Goal: Task Accomplishment & Management: Use online tool/utility

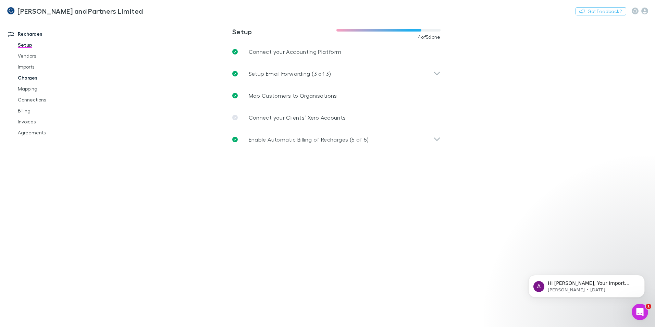
click at [35, 77] on link "Charges" at bounding box center [52, 77] width 82 height 11
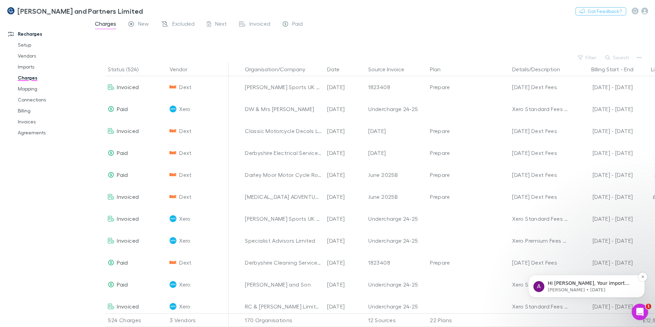
click at [592, 284] on p "Hi Steven, Your import failed, which is why no charges are showing. As we menti…" at bounding box center [592, 283] width 88 height 7
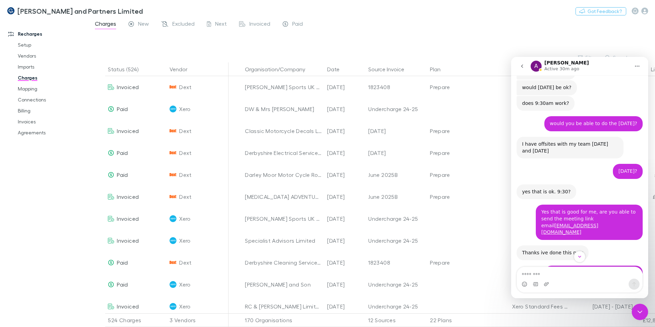
scroll to position [2646, 0]
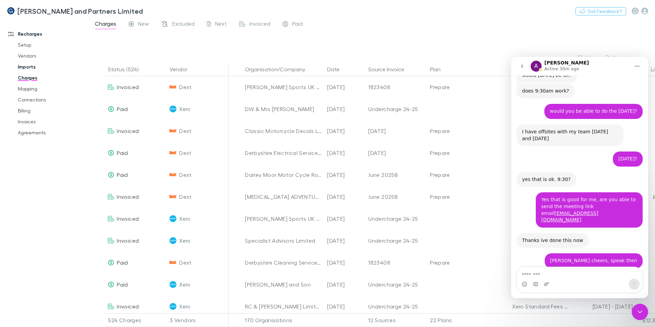
click at [31, 61] on link "Imports" at bounding box center [52, 66] width 82 height 11
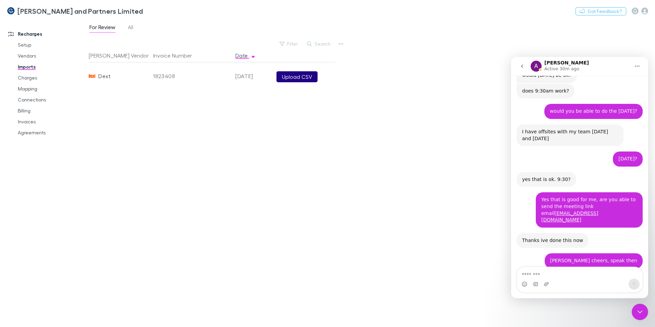
click at [306, 78] on button "Upload CSV" at bounding box center [297, 76] width 41 height 11
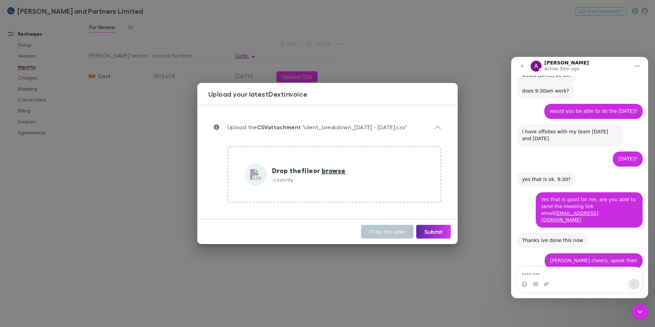
click at [185, 95] on div "Upload your latest Dext invoice Upload the CSV attachment "client_breakdown_1 M…" at bounding box center [327, 163] width 655 height 327
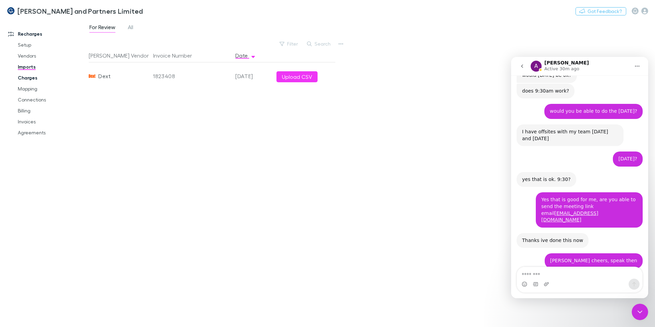
click at [33, 80] on link "Charges" at bounding box center [52, 77] width 82 height 11
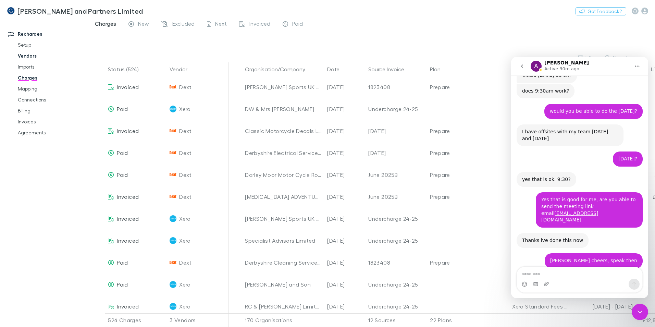
click at [29, 58] on link "Vendors" at bounding box center [52, 55] width 82 height 11
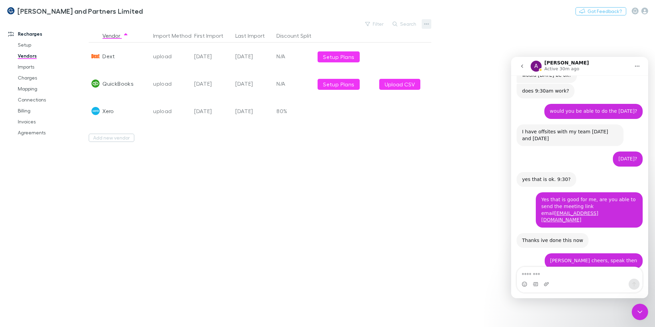
click at [431, 22] on button "button" at bounding box center [427, 24] width 10 height 10
click at [23, 69] on div at bounding box center [327, 163] width 655 height 327
click at [29, 64] on link "Imports" at bounding box center [52, 66] width 82 height 11
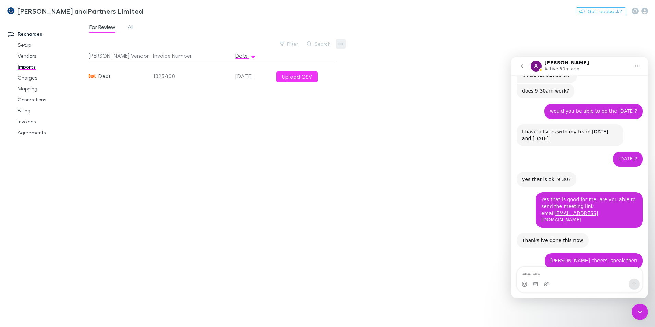
click at [338, 41] on button "button" at bounding box center [341, 44] width 10 height 10
click at [314, 60] on p "Custom CSV Import" at bounding box center [298, 57] width 83 height 8
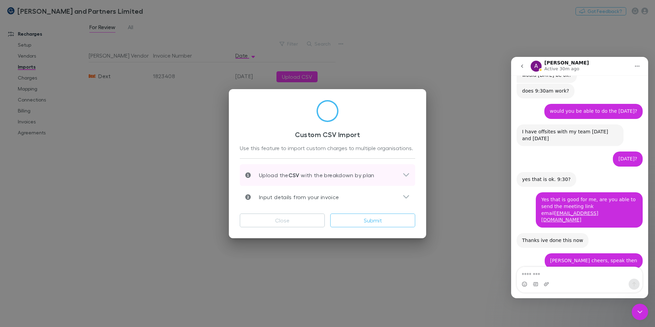
click at [406, 179] on div "Upload the CSV with the breakdown by plan" at bounding box center [328, 175] width 176 height 22
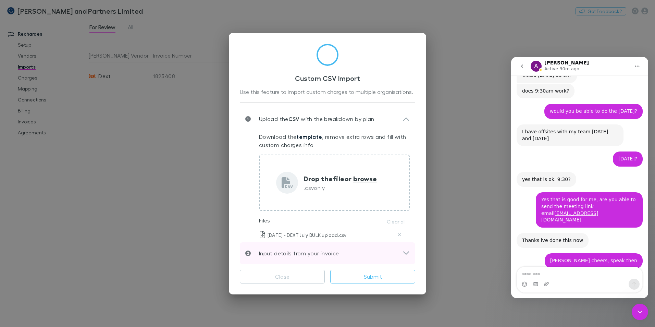
click at [407, 253] on icon at bounding box center [406, 253] width 7 height 8
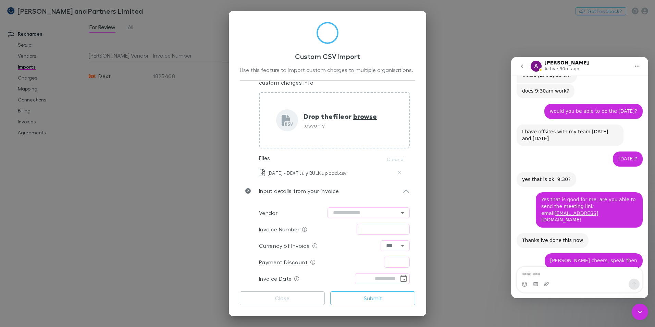
scroll to position [41, 0]
click at [355, 212] on input "text" at bounding box center [369, 211] width 82 height 11
click at [364, 228] on li "Dext" at bounding box center [365, 226] width 82 height 12
type input "****"
click at [373, 233] on input "text" at bounding box center [383, 228] width 53 height 11
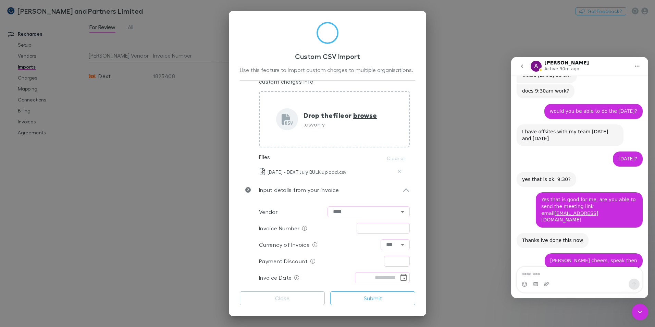
type input "**********"
type input "****"
click at [378, 279] on input "tel" at bounding box center [377, 277] width 44 height 11
click at [400, 279] on icon "Choose date" at bounding box center [404, 278] width 8 height 8
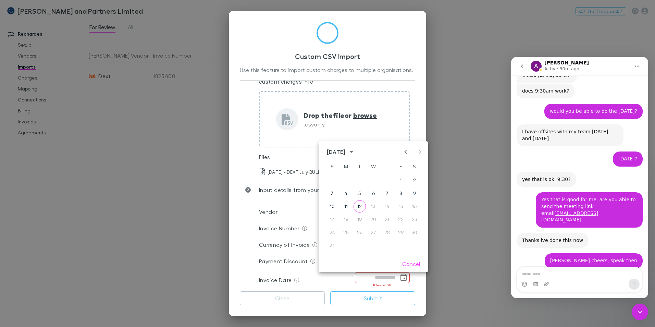
click at [407, 151] on icon "Previous month" at bounding box center [406, 152] width 8 height 8
click at [387, 230] on button "31" at bounding box center [387, 232] width 12 height 12
type input "**********"
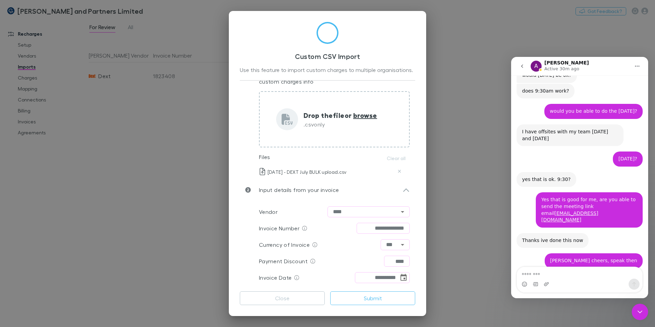
click at [435, 237] on div "**********" at bounding box center [327, 163] width 655 height 327
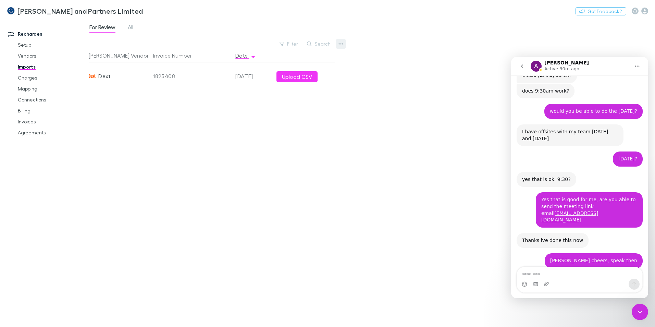
click at [346, 44] on button "button" at bounding box center [341, 44] width 10 height 10
click at [292, 60] on p "Custom CSV Import" at bounding box center [298, 57] width 83 height 8
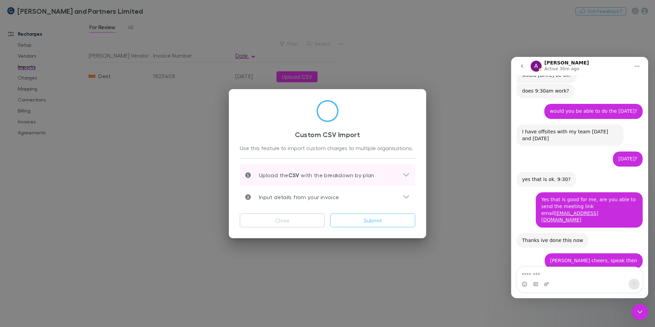
click at [401, 178] on div "Upload the CSV with the breakdown by plan" at bounding box center [323, 175] width 157 height 8
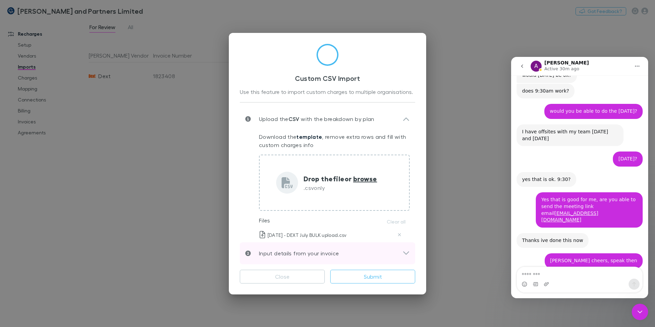
click at [407, 256] on icon at bounding box center [406, 253] width 7 height 8
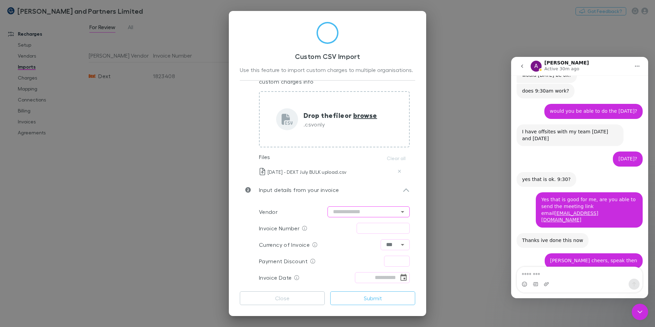
click at [369, 211] on input "text" at bounding box center [369, 211] width 82 height 11
click at [353, 229] on li "Dext" at bounding box center [365, 226] width 82 height 12
type input "****"
click at [383, 228] on input "text" at bounding box center [383, 228] width 53 height 11
type input "**********"
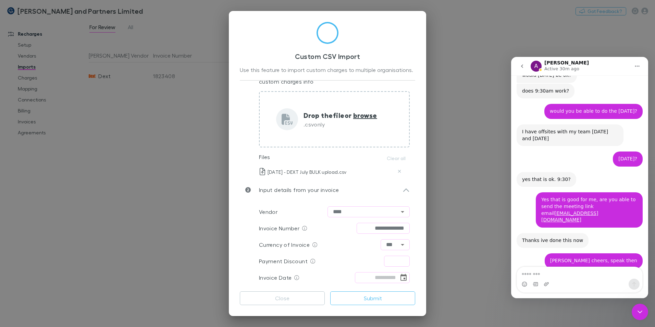
type input "****"
click at [367, 277] on input "tel" at bounding box center [377, 277] width 44 height 11
click at [400, 279] on icon "Choose date" at bounding box center [404, 278] width 8 height 8
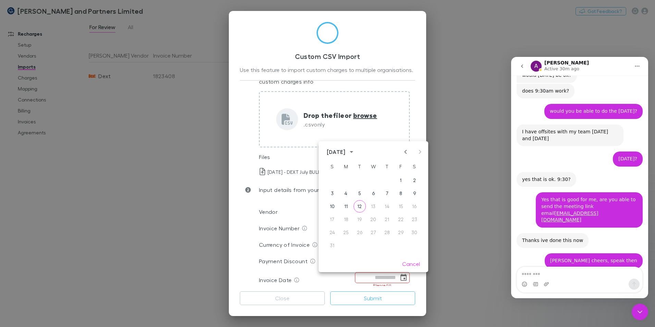
click at [405, 154] on icon "Previous month" at bounding box center [406, 152] width 8 height 8
click at [387, 232] on button "31" at bounding box center [387, 232] width 12 height 12
type input "**********"
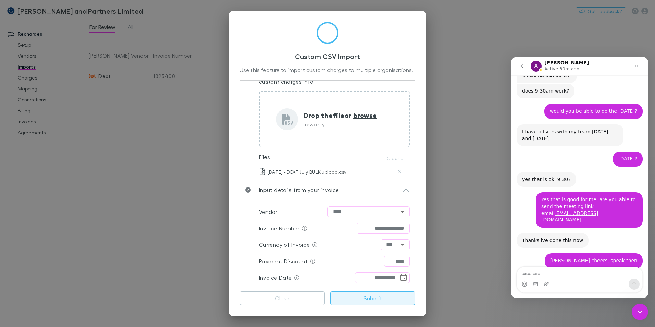
click at [383, 292] on button "Submit" at bounding box center [372, 298] width 85 height 14
click at [303, 301] on button "Close" at bounding box center [282, 298] width 85 height 14
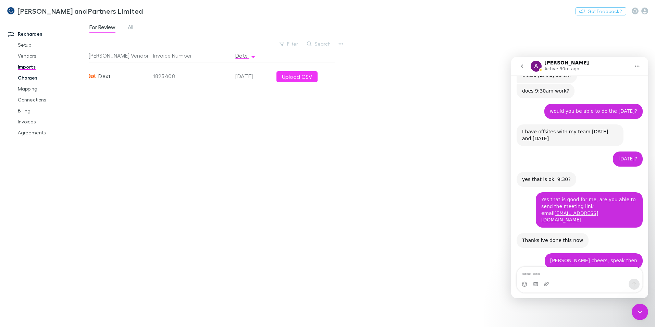
click at [33, 79] on link "Charges" at bounding box center [52, 77] width 82 height 11
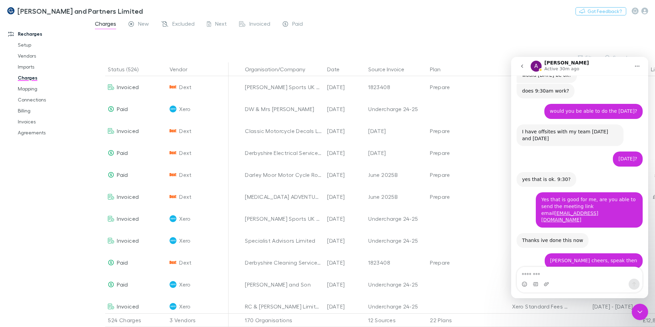
click at [642, 315] on icon "Close Intercom Messenger" at bounding box center [640, 312] width 8 height 8
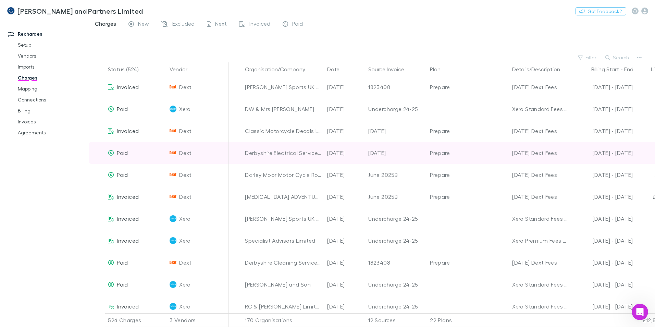
scroll to position [2646, 0]
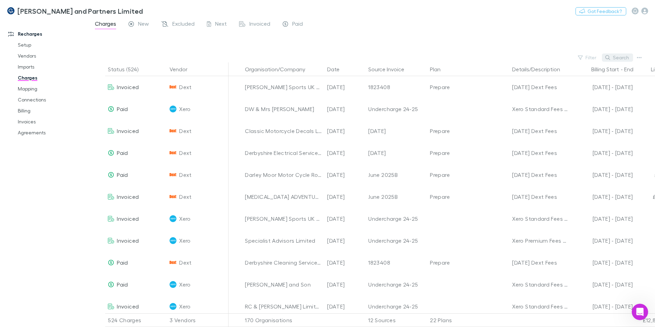
click at [615, 55] on button "Search" at bounding box center [617, 57] width 31 height 8
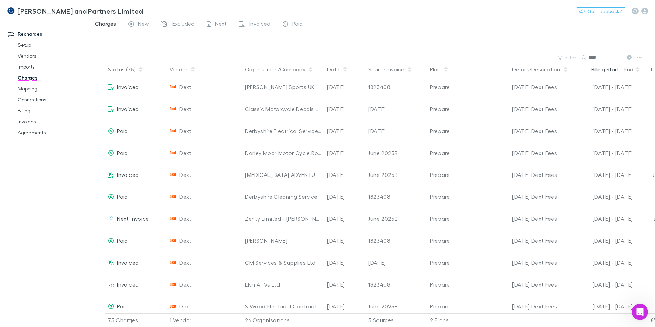
type input "****"
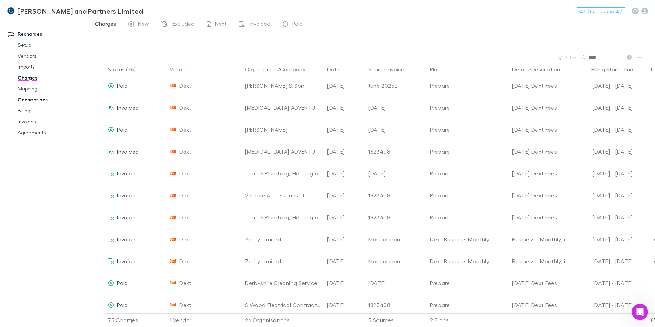
click at [32, 98] on link "Connections" at bounding box center [52, 99] width 82 height 11
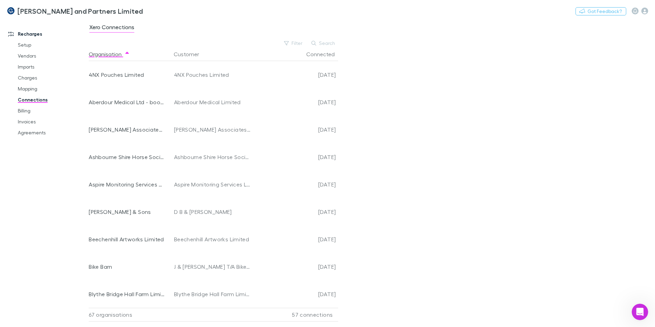
click at [28, 94] on link "Connections" at bounding box center [52, 99] width 82 height 11
click at [33, 85] on link "Mapping" at bounding box center [52, 88] width 82 height 11
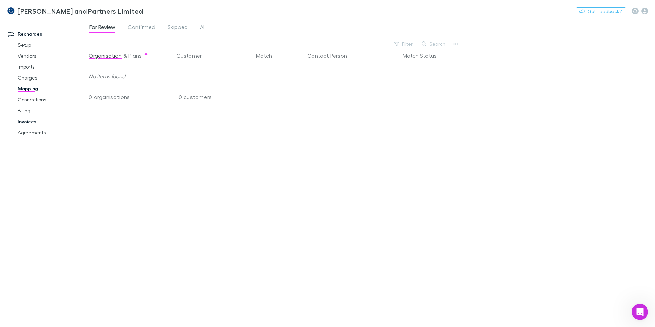
click at [28, 118] on link "Invoices" at bounding box center [52, 121] width 82 height 11
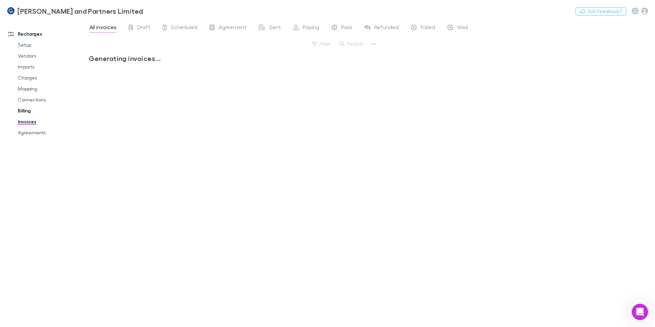
click at [28, 111] on link "Billing" at bounding box center [52, 110] width 82 height 11
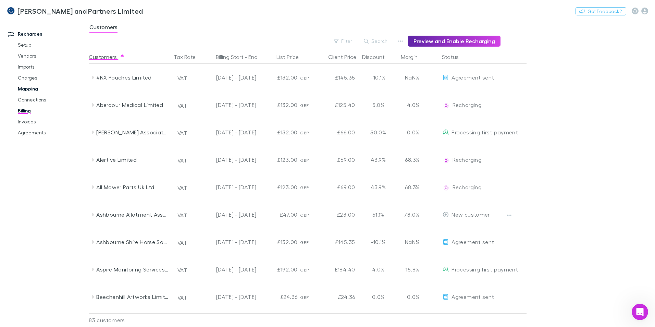
click at [34, 90] on link "Mapping" at bounding box center [52, 88] width 82 height 11
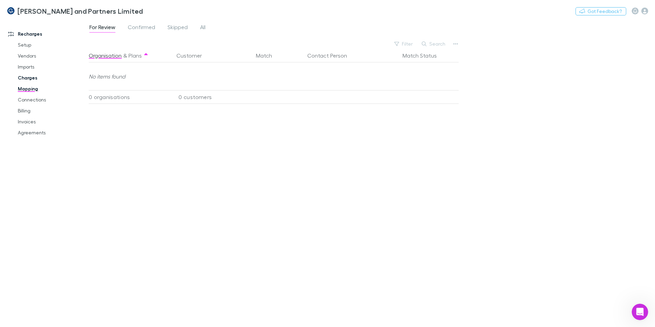
click at [30, 77] on link "Charges" at bounding box center [52, 77] width 82 height 11
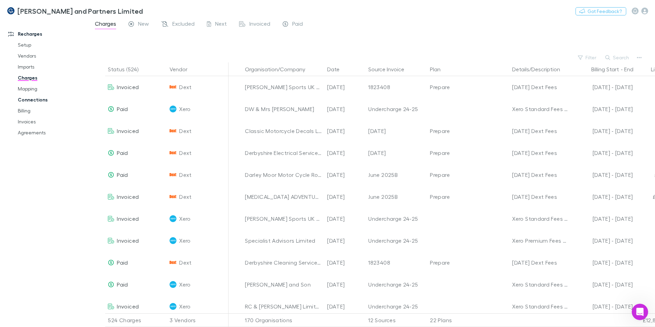
click at [31, 100] on link "Connections" at bounding box center [52, 99] width 82 height 11
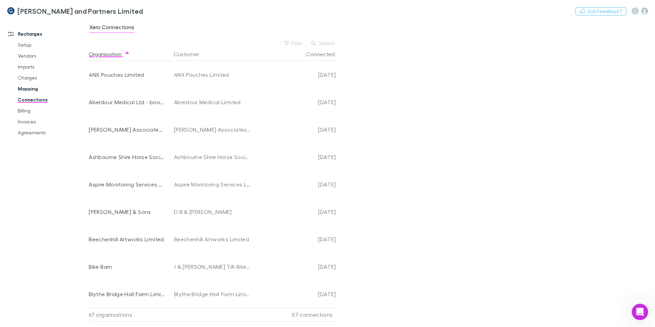
click at [31, 86] on link "Mapping" at bounding box center [52, 88] width 82 height 11
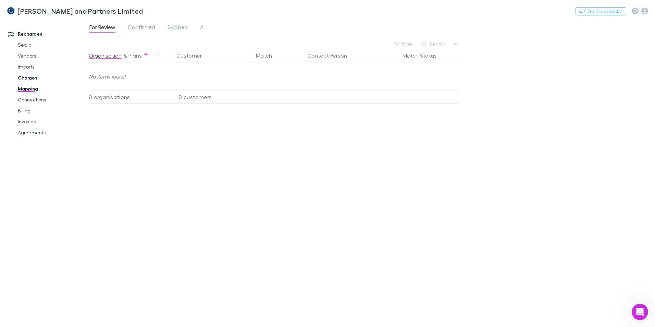
click at [34, 76] on link "Charges" at bounding box center [52, 77] width 82 height 11
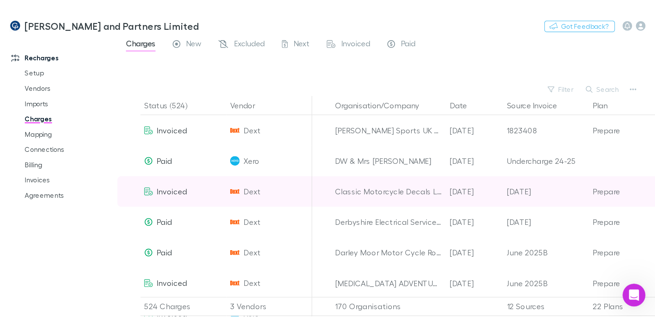
scroll to position [2646, 0]
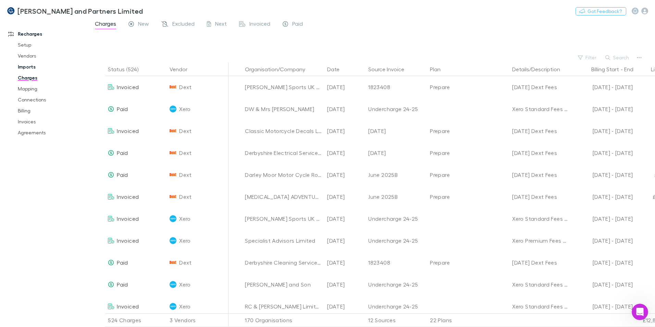
click at [31, 67] on link "Imports" at bounding box center [52, 66] width 82 height 11
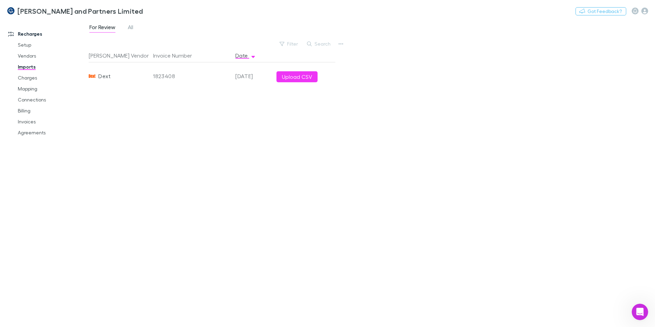
click at [348, 40] on div "For Review All Filter Search Rech Vendor Invoice Number Date Dext 1823408 30 Ma…" at bounding box center [372, 173] width 567 height 308
click at [347, 42] on div "For Review All Filter Search Rech Vendor Invoice Number Date Dext 1823408 30 Ma…" at bounding box center [372, 173] width 567 height 308
click at [344, 42] on button "button" at bounding box center [341, 44] width 10 height 10
click at [295, 56] on p "Custom CSV Import" at bounding box center [298, 57] width 83 height 8
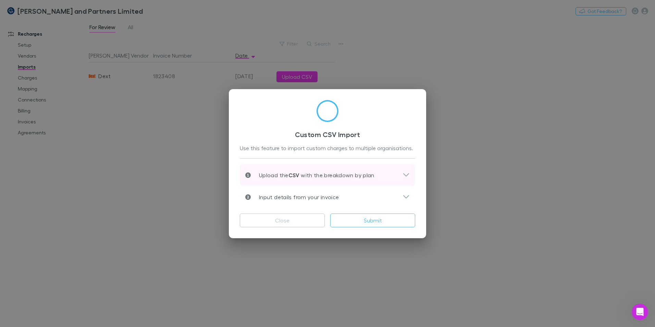
click at [389, 173] on div "Upload the CSV with the breakdown by plan" at bounding box center [323, 175] width 157 height 8
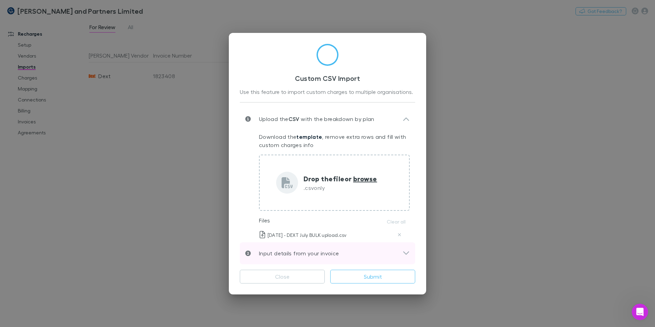
click at [401, 254] on div "Input details from your invoice" at bounding box center [323, 253] width 157 height 8
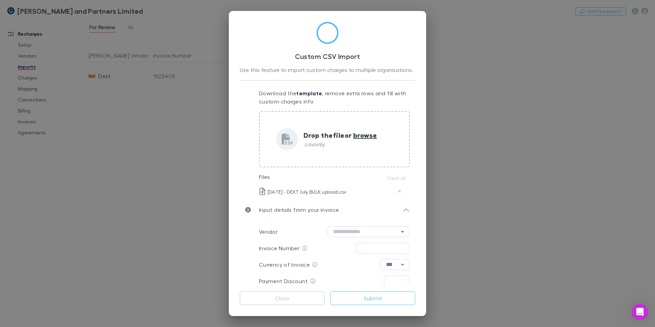
scroll to position [41, 0]
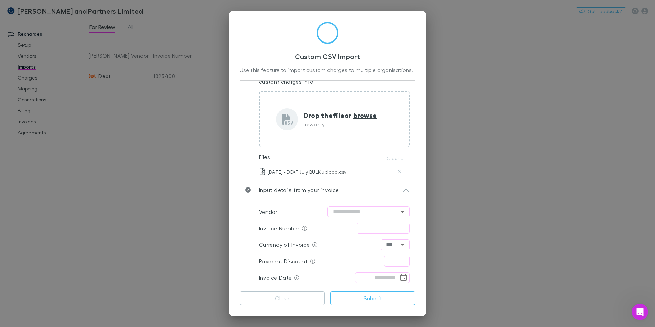
click at [340, 201] on div "Vendor ​ Invoice Number ​ Currency of Invoice *** ​ Payment Discount ​ Invoice …" at bounding box center [328, 243] width 176 height 85
click at [347, 206] on input "text" at bounding box center [369, 211] width 82 height 11
click at [342, 222] on li "Dext" at bounding box center [365, 226] width 82 height 12
type input "****"
click at [374, 226] on input "text" at bounding box center [383, 228] width 53 height 11
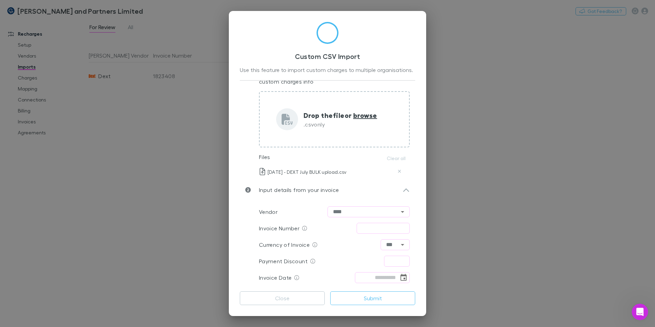
type input "**********"
type input "****"
click at [362, 276] on input "tel" at bounding box center [377, 277] width 44 height 11
click at [400, 281] on icon "Choose date" at bounding box center [404, 278] width 8 height 8
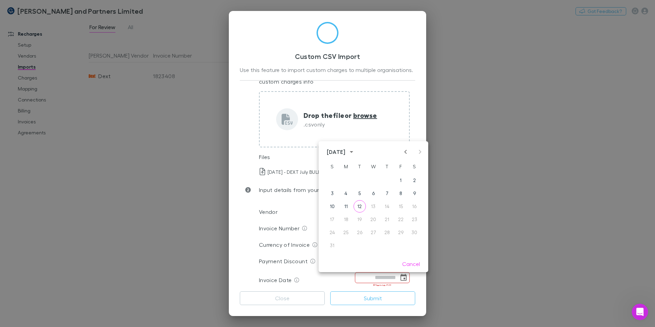
click at [407, 155] on icon "Previous month" at bounding box center [406, 152] width 8 height 8
click at [382, 232] on button "31" at bounding box center [387, 232] width 12 height 12
type input "**********"
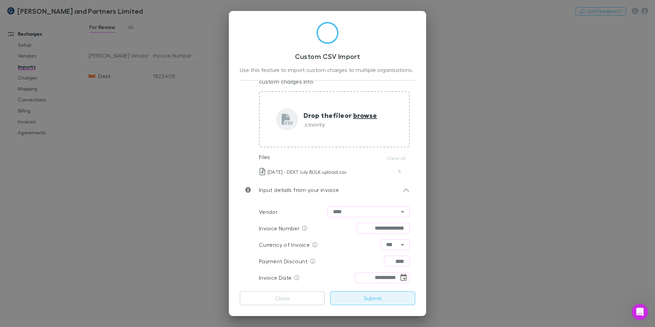
click at [377, 297] on button "Submit" at bounding box center [372, 298] width 85 height 14
drag, startPoint x: 333, startPoint y: 41, endPoint x: 272, endPoint y: 44, distance: 61.1
click at [323, 41] on icon at bounding box center [328, 33] width 22 height 22
click at [294, 297] on button "Close" at bounding box center [282, 298] width 85 height 14
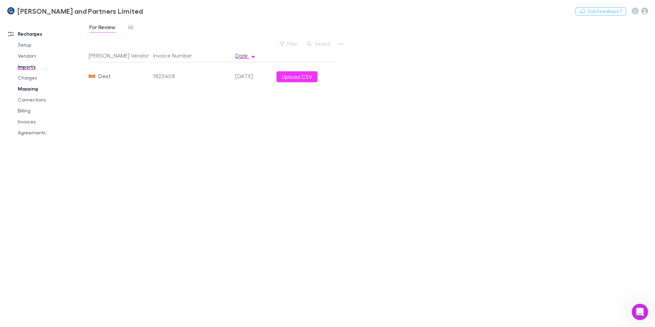
click at [32, 86] on link "Mapping" at bounding box center [52, 88] width 82 height 11
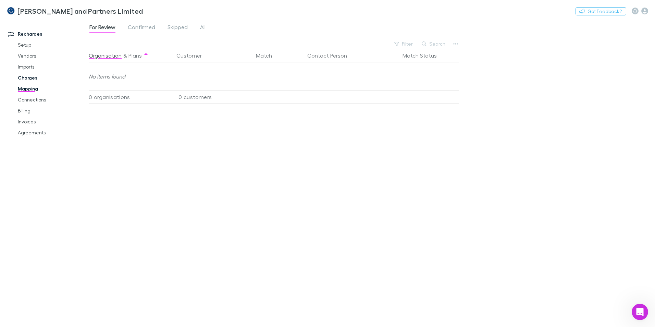
click at [33, 76] on link "Charges" at bounding box center [52, 77] width 82 height 11
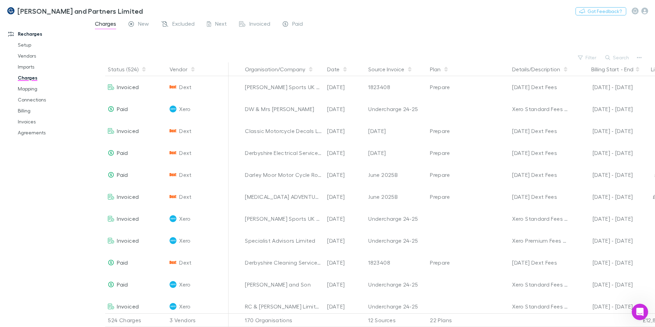
click at [197, 65] on div "Vendor" at bounding box center [198, 69] width 62 height 14
click at [193, 71] on icon "button" at bounding box center [192, 69] width 3 height 5
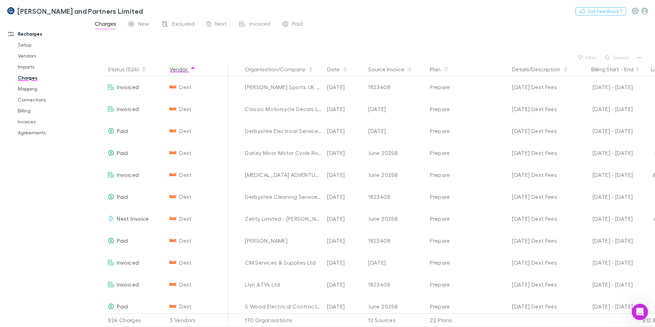
click at [193, 70] on icon "button" at bounding box center [192, 69] width 3 height 5
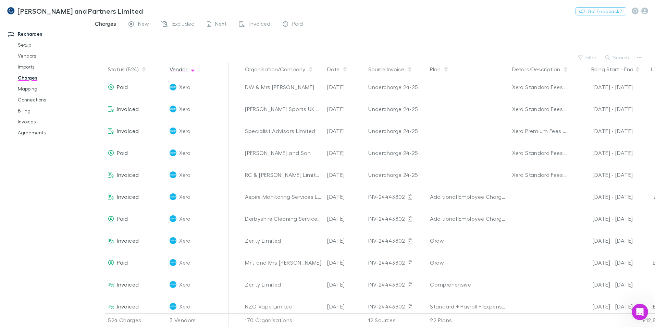
click at [193, 70] on icon "button" at bounding box center [192, 71] width 3 height 2
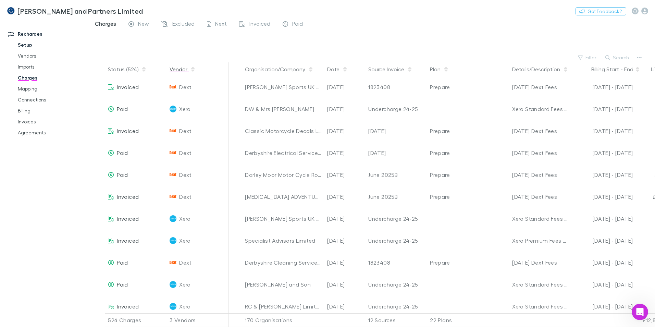
click at [28, 48] on link "Setup" at bounding box center [52, 44] width 82 height 11
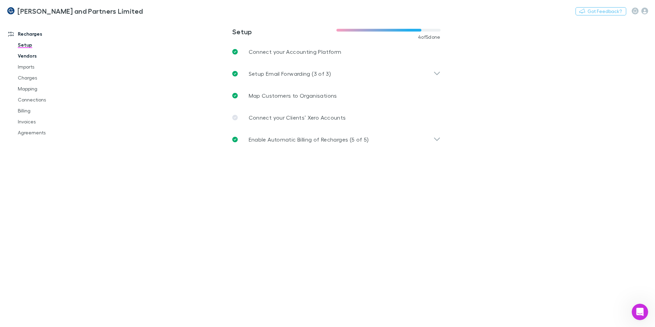
click at [31, 55] on link "Vendors" at bounding box center [52, 55] width 82 height 11
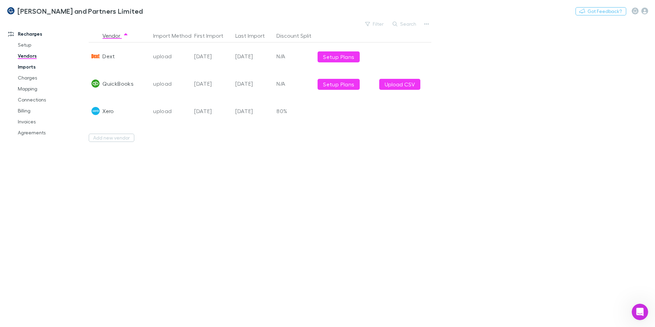
click at [29, 65] on link "Imports" at bounding box center [52, 66] width 82 height 11
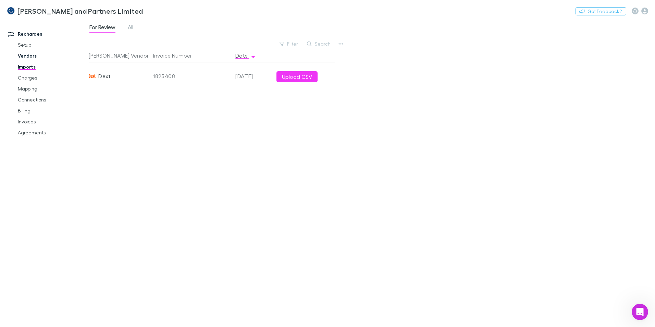
click at [28, 57] on link "Vendors" at bounding box center [52, 55] width 82 height 11
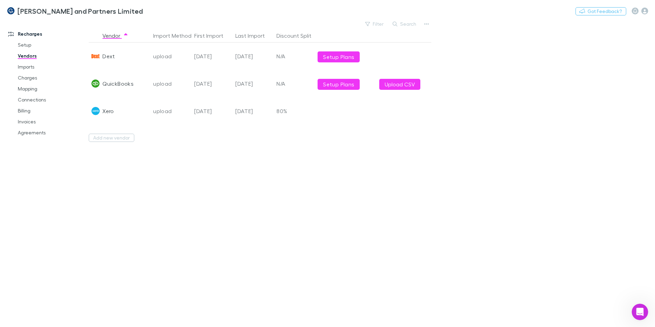
click at [253, 55] on div "08 Aug 2025" at bounding box center [253, 56] width 41 height 27
click at [241, 52] on div "08 Aug 2025" at bounding box center [253, 56] width 41 height 27
click at [30, 78] on link "Charges" at bounding box center [52, 77] width 82 height 11
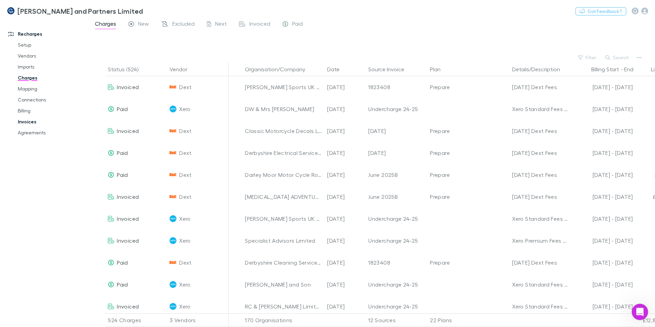
click at [35, 118] on link "Invoices" at bounding box center [52, 121] width 82 height 11
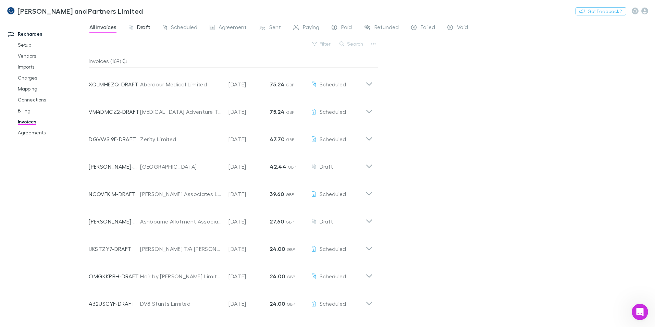
click at [143, 29] on span "Draft" at bounding box center [143, 28] width 13 height 9
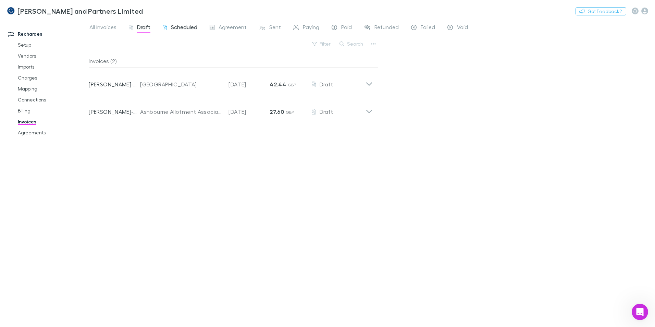
click at [188, 32] on span "Scheduled" at bounding box center [184, 28] width 26 height 9
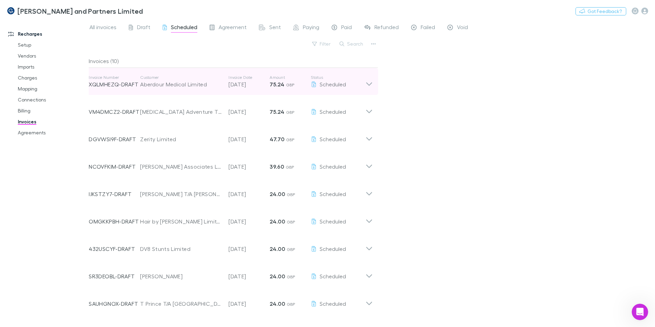
click at [370, 85] on icon at bounding box center [369, 83] width 6 height 3
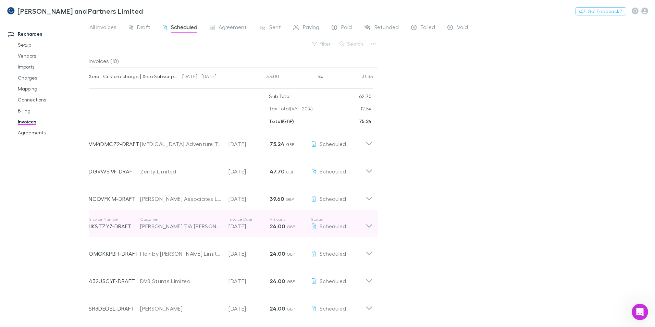
scroll to position [121, 0]
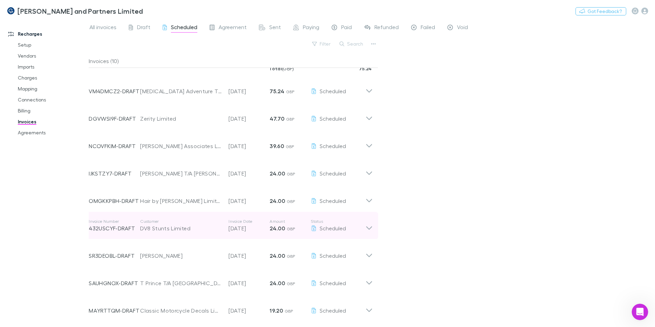
click at [370, 228] on icon at bounding box center [369, 226] width 7 height 14
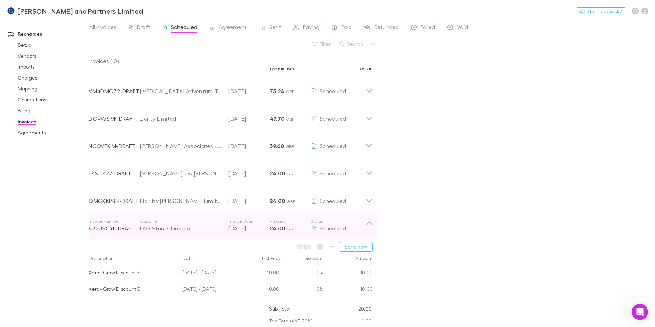
click at [370, 225] on icon at bounding box center [369, 226] width 7 height 14
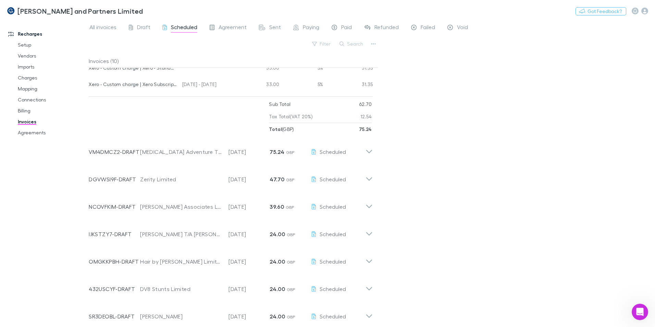
scroll to position [0, 0]
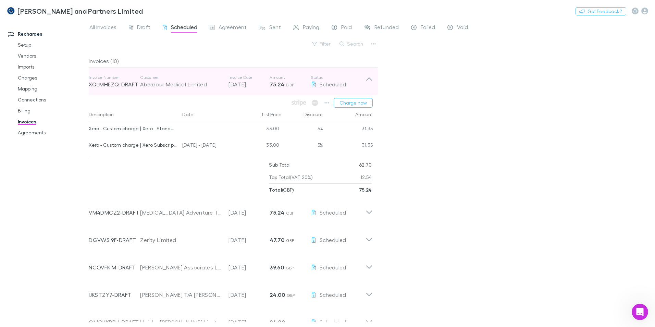
click at [367, 79] on icon at bounding box center [369, 78] width 6 height 3
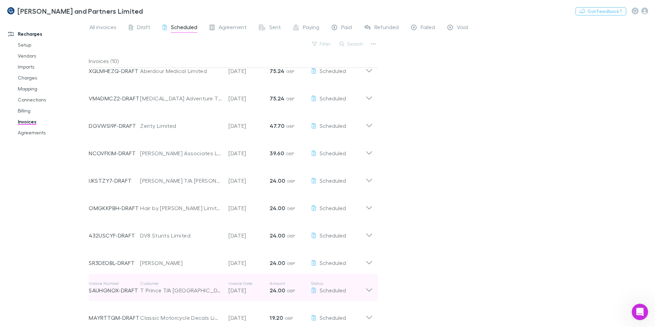
scroll to position [21, 0]
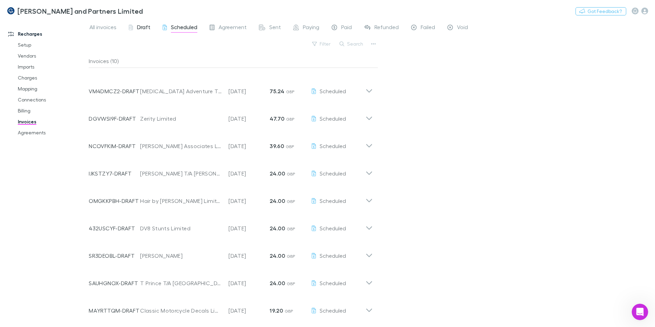
click at [147, 28] on span "Draft" at bounding box center [143, 28] width 13 height 9
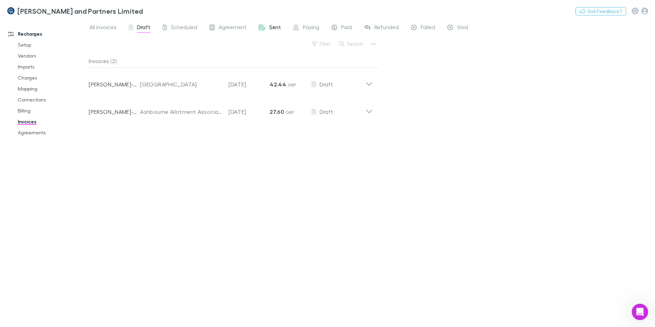
click at [276, 28] on span "Sent" at bounding box center [275, 28] width 12 height 9
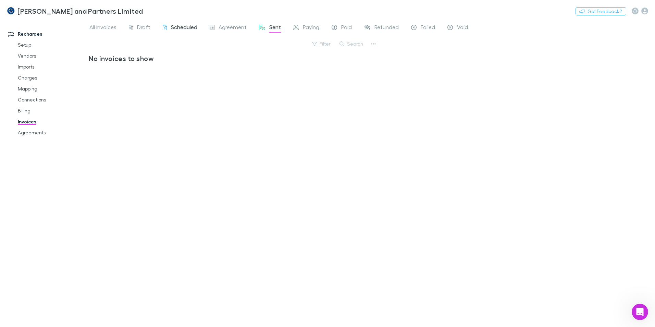
click at [184, 31] on span "Scheduled" at bounding box center [184, 28] width 26 height 9
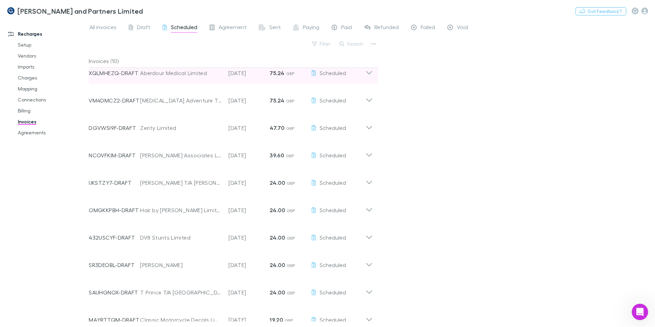
scroll to position [21, 0]
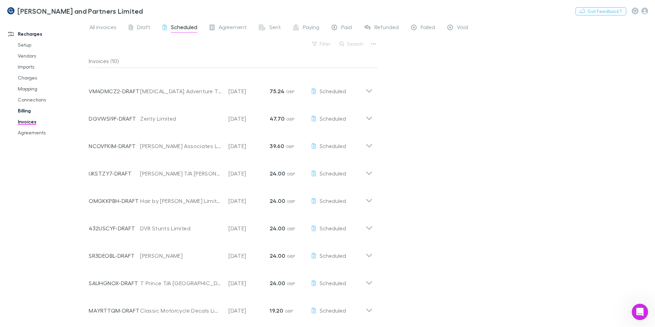
click at [30, 113] on link "Billing" at bounding box center [52, 110] width 82 height 11
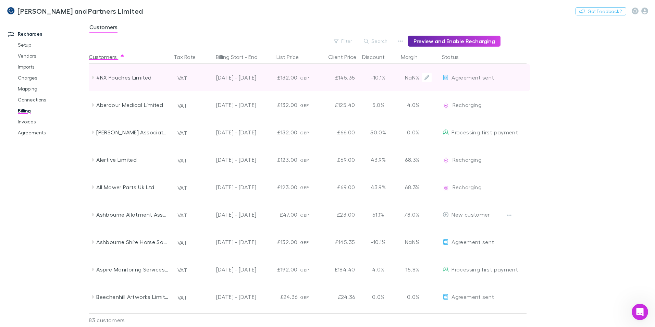
click at [261, 81] on div "£132.00" at bounding box center [279, 77] width 41 height 27
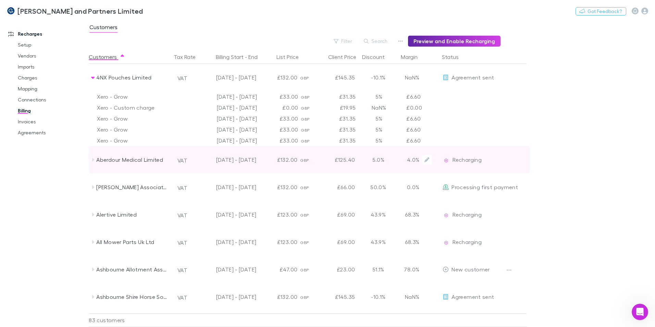
click at [226, 162] on div "25 Mar - 24 Jul 2025" at bounding box center [228, 159] width 56 height 27
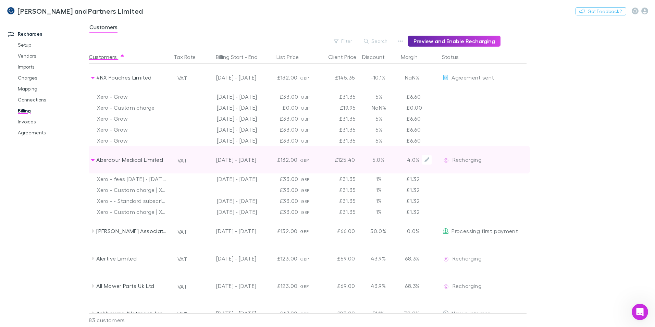
click at [124, 160] on div "Aberdour Medical Limited" at bounding box center [132, 159] width 73 height 27
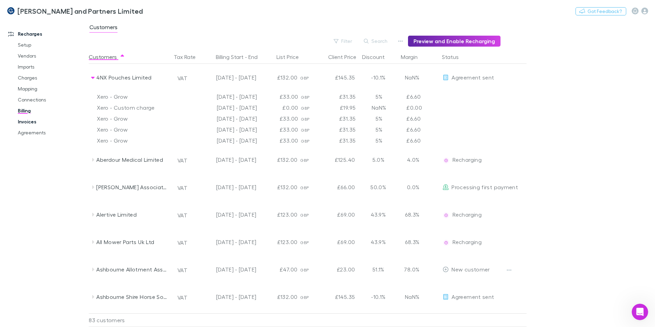
click at [41, 122] on link "Invoices" at bounding box center [52, 121] width 82 height 11
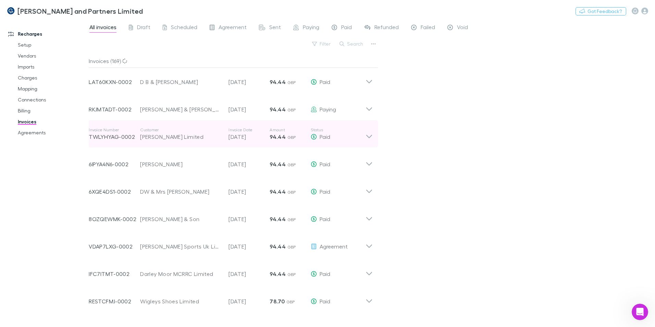
scroll to position [648, 0]
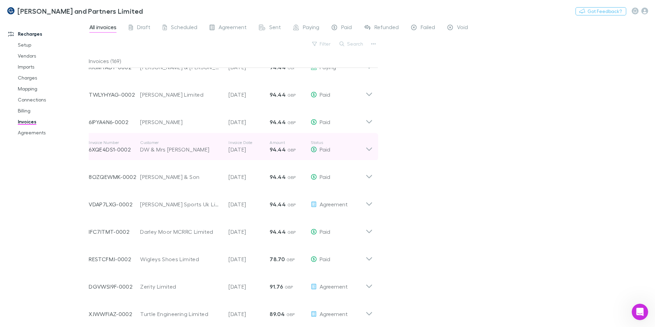
click at [172, 151] on div "DW & Mrs [PERSON_NAME]" at bounding box center [181, 149] width 82 height 8
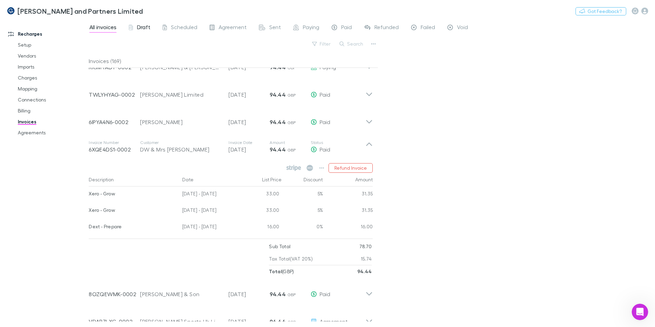
click at [145, 29] on span "Draft" at bounding box center [143, 28] width 13 height 9
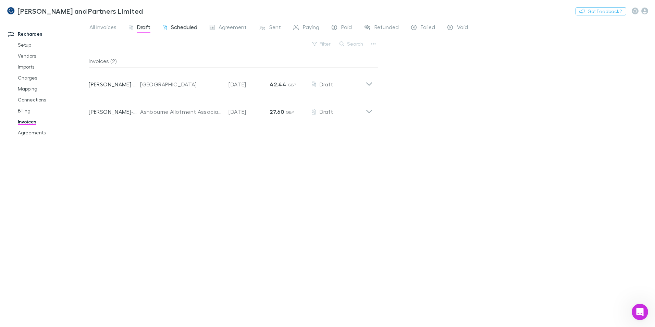
click at [178, 32] on span "Scheduled" at bounding box center [184, 28] width 26 height 9
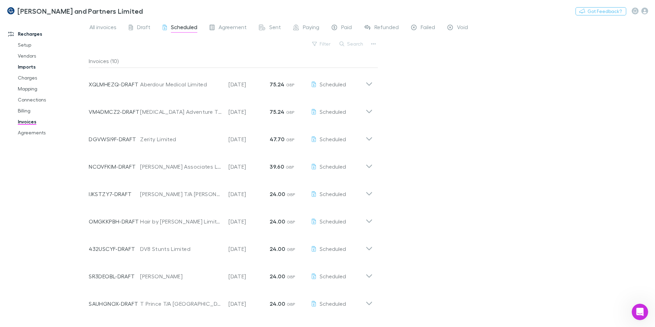
click at [33, 67] on link "Imports" at bounding box center [52, 66] width 82 height 11
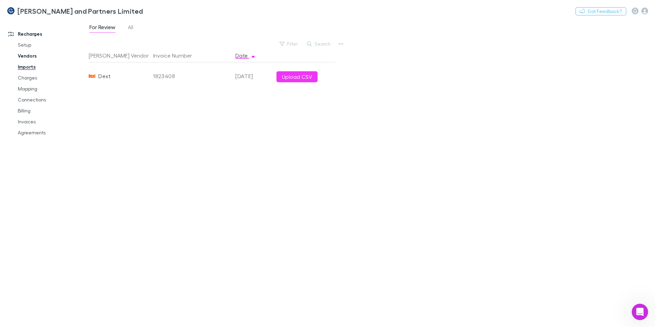
click at [28, 53] on link "Vendors" at bounding box center [52, 55] width 82 height 11
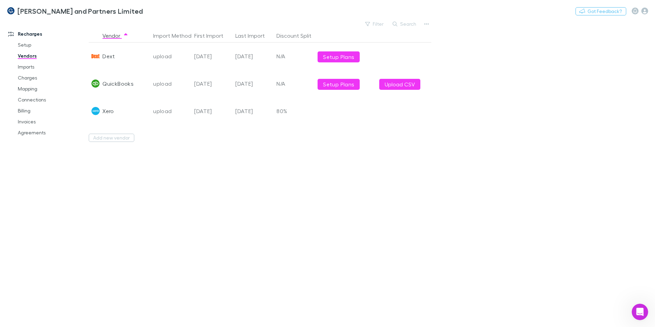
click at [249, 55] on div "08 Aug 2025" at bounding box center [253, 56] width 41 height 27
drag, startPoint x: 249, startPoint y: 55, endPoint x: 225, endPoint y: 53, distance: 24.4
click at [225, 53] on div "Dext upload 15 May 2025 08 Aug 2025 N/A Setup Plans" at bounding box center [257, 56] width 337 height 27
drag, startPoint x: 225, startPoint y: 53, endPoint x: 240, endPoint y: 53, distance: 15.1
click at [240, 53] on div "08 Aug 2025" at bounding box center [253, 56] width 41 height 27
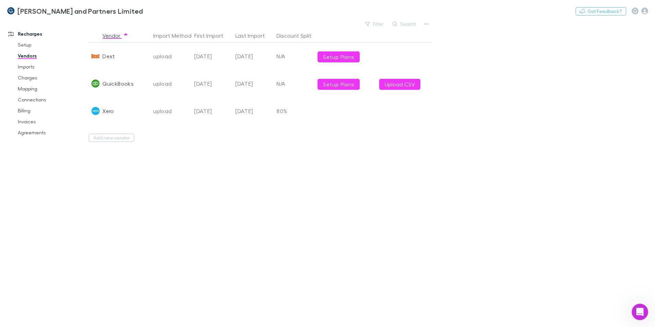
click at [251, 55] on div "08 Aug 2025" at bounding box center [253, 56] width 41 height 27
drag, startPoint x: 263, startPoint y: 58, endPoint x: 230, endPoint y: 55, distance: 33.0
click at [230, 55] on div "Dext upload 15 May 2025 08 Aug 2025 N/A Setup Plans" at bounding box center [257, 56] width 337 height 27
drag, startPoint x: 230, startPoint y: 55, endPoint x: 241, endPoint y: 55, distance: 11.7
click at [241, 55] on div "08 Aug 2025" at bounding box center [253, 56] width 41 height 27
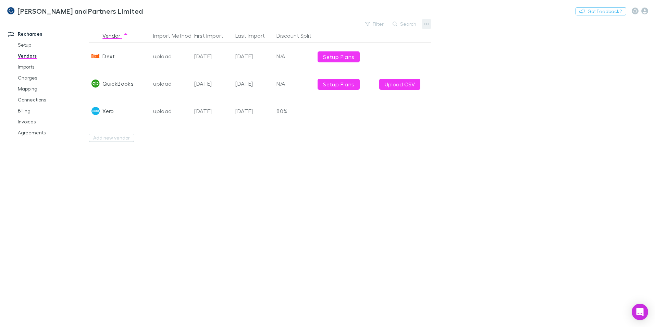
click at [429, 26] on icon "button" at bounding box center [426, 23] width 5 height 5
click at [487, 72] on div at bounding box center [327, 163] width 655 height 327
click at [30, 93] on link "Mapping" at bounding box center [52, 88] width 82 height 11
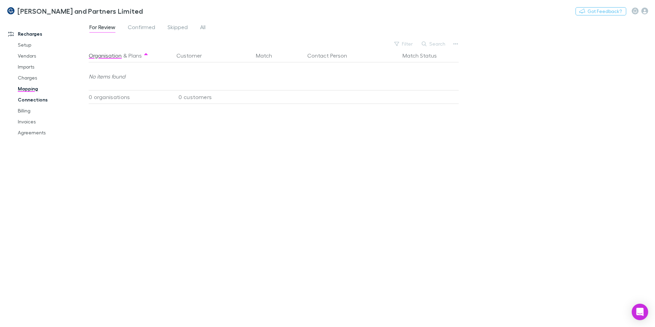
click at [34, 103] on link "Connections" at bounding box center [52, 99] width 82 height 11
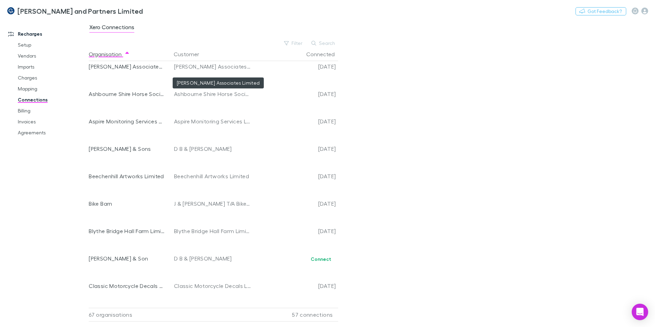
scroll to position [69, 0]
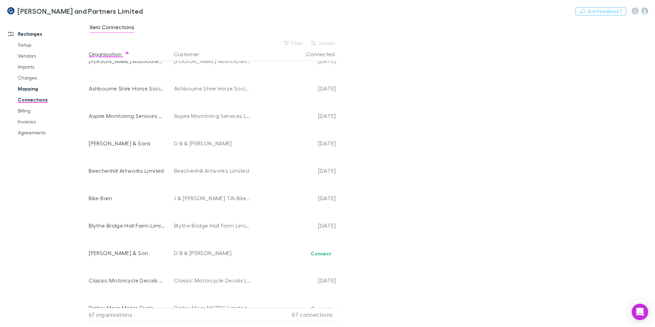
click at [33, 88] on link "Mapping" at bounding box center [52, 88] width 82 height 11
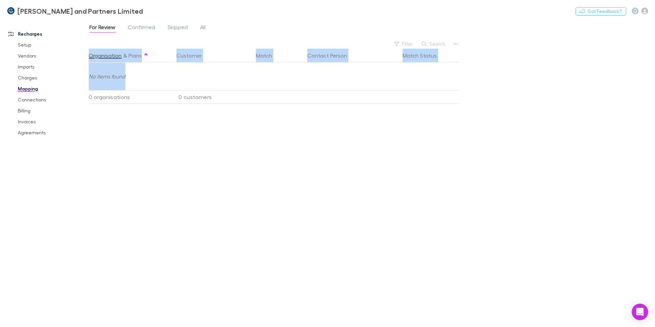
drag, startPoint x: 141, startPoint y: 74, endPoint x: 87, endPoint y: 78, distance: 53.3
click at [87, 78] on div "Recharges Setup Vendors Imports Charges Mapping Connections Billing Invoices Ag…" at bounding box center [327, 173] width 655 height 308
drag, startPoint x: 87, startPoint y: 78, endPoint x: 102, endPoint y: 80, distance: 14.9
click at [102, 80] on div "No items found" at bounding box center [272, 76] width 366 height 27
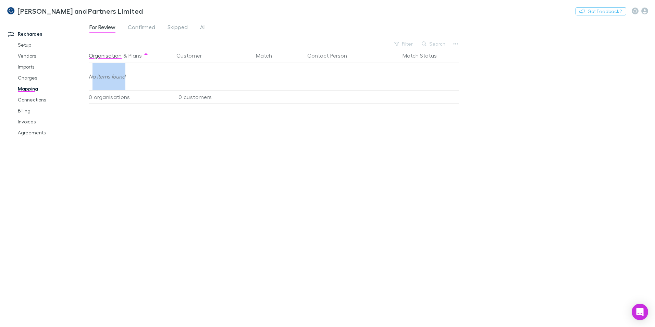
drag, startPoint x: 130, startPoint y: 79, endPoint x: 92, endPoint y: 79, distance: 38.1
click at [92, 79] on div "No items found" at bounding box center [272, 76] width 366 height 27
drag, startPoint x: 91, startPoint y: 79, endPoint x: 127, endPoint y: 78, distance: 36.0
click at [127, 78] on div "No items found" at bounding box center [272, 76] width 366 height 27
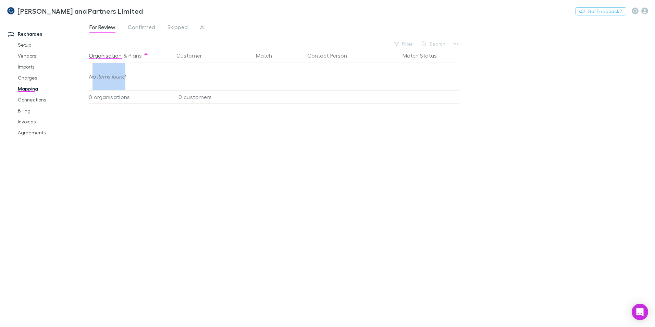
click at [127, 78] on div "No items found" at bounding box center [272, 76] width 366 height 27
drag, startPoint x: 104, startPoint y: 79, endPoint x: 95, endPoint y: 79, distance: 8.6
click at [95, 79] on div "No items found" at bounding box center [272, 76] width 366 height 27
click at [137, 76] on div "No items found" at bounding box center [272, 76] width 366 height 27
click at [153, 32] on span "Confirmed" at bounding box center [141, 28] width 27 height 9
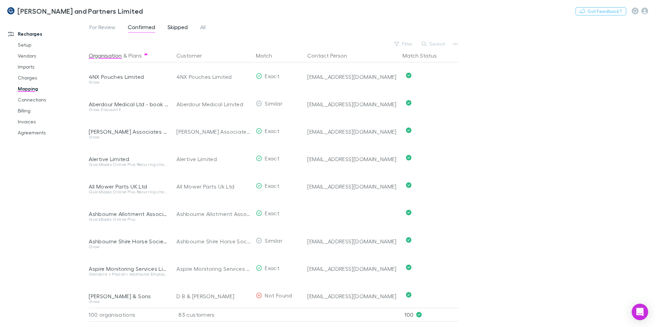
click at [180, 29] on span "Skipped" at bounding box center [178, 28] width 20 height 9
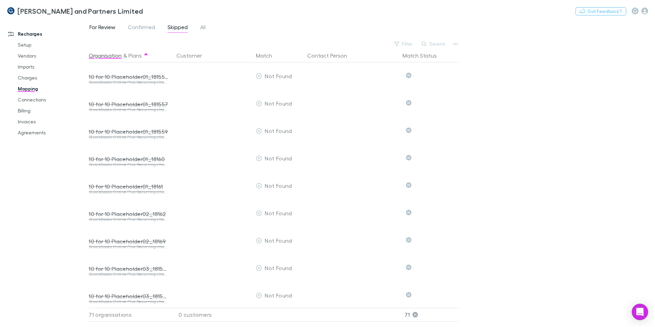
click at [108, 25] on span "For Review" at bounding box center [102, 28] width 26 height 9
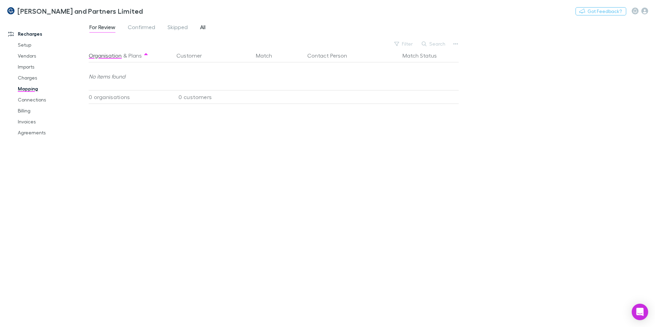
click at [202, 26] on span "All" at bounding box center [202, 28] width 5 height 9
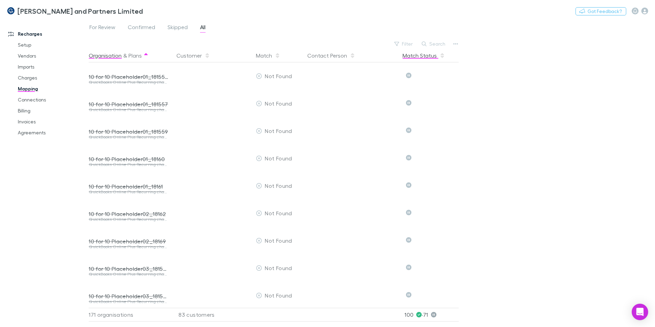
drag, startPoint x: 441, startPoint y: 44, endPoint x: 424, endPoint y: 55, distance: 19.8
click at [441, 44] on button "Search" at bounding box center [434, 44] width 31 height 8
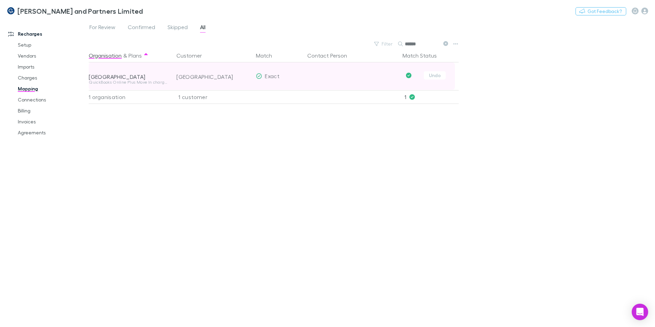
type input "******"
click at [207, 77] on div "[GEOGRAPHIC_DATA]" at bounding box center [214, 76] width 74 height 27
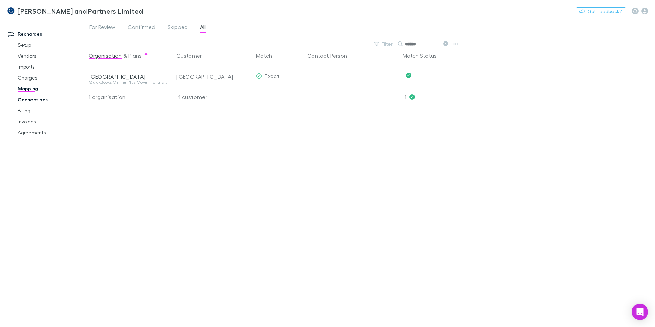
click at [39, 99] on link "Connections" at bounding box center [52, 99] width 82 height 11
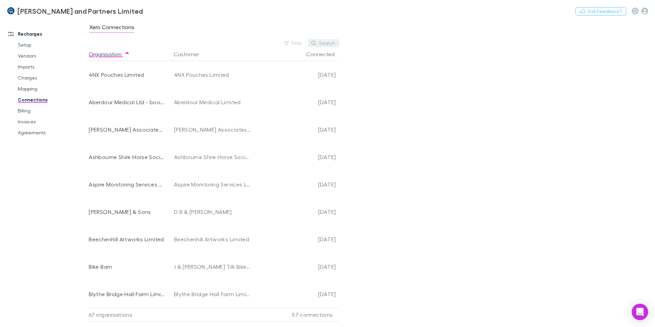
click at [319, 41] on button "Search" at bounding box center [323, 43] width 31 height 8
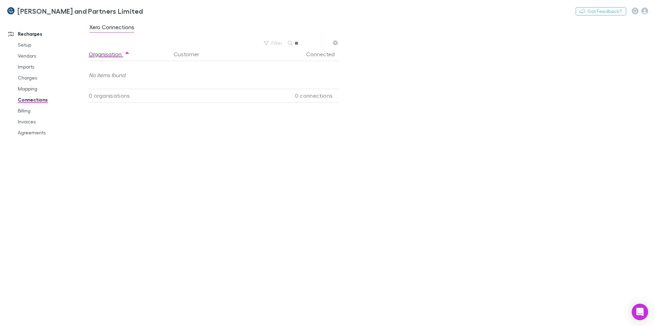
type input "*"
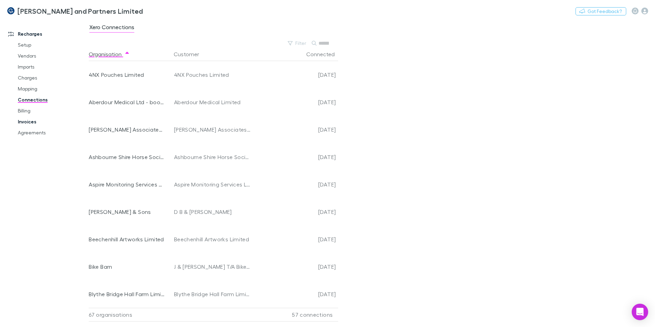
click at [32, 125] on link "Invoices" at bounding box center [52, 121] width 82 height 11
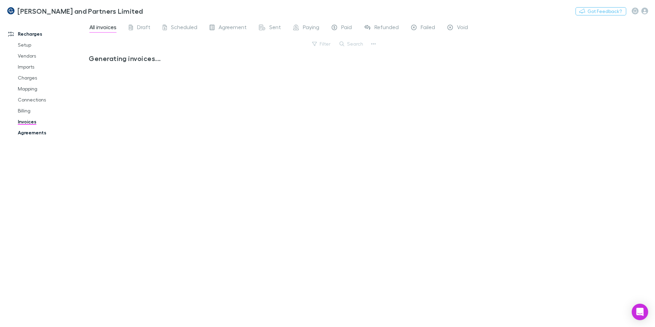
click at [43, 132] on link "Agreements" at bounding box center [52, 132] width 82 height 11
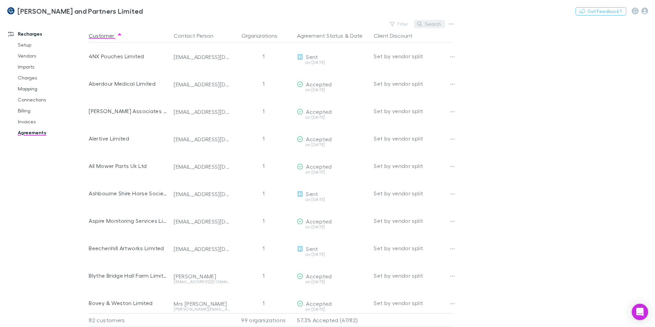
click at [422, 25] on icon "button" at bounding box center [420, 24] width 5 height 5
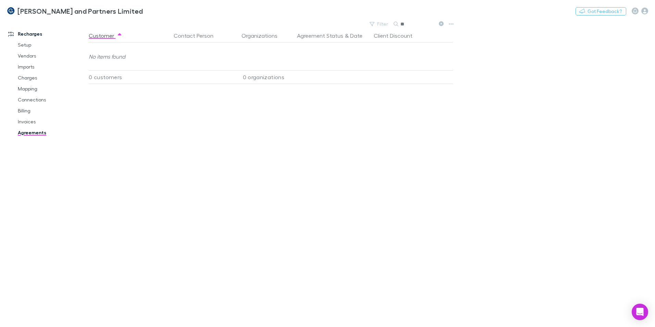
type input "*"
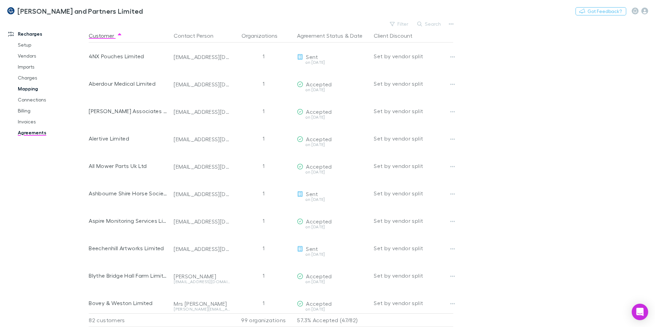
click at [34, 88] on link "Mapping" at bounding box center [52, 88] width 82 height 11
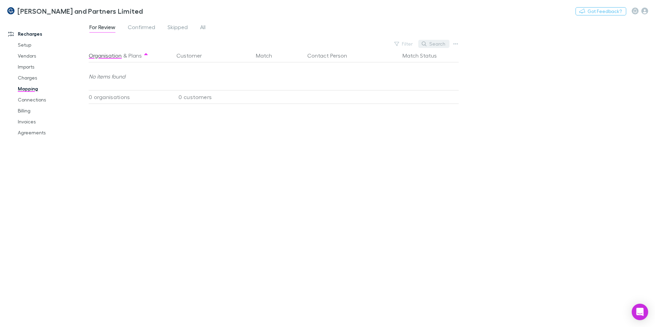
click at [439, 45] on button "Search" at bounding box center [434, 44] width 31 height 8
type input "*******"
click at [203, 27] on span "All" at bounding box center [202, 28] width 5 height 9
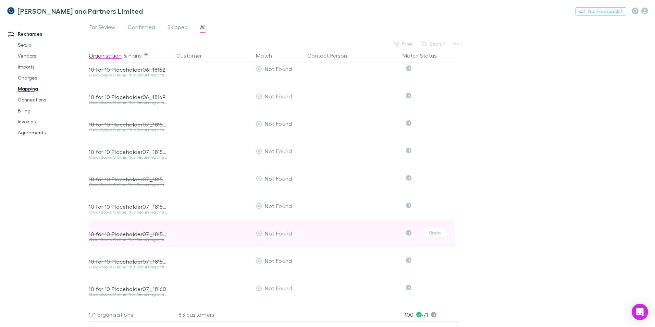
scroll to position [788, 0]
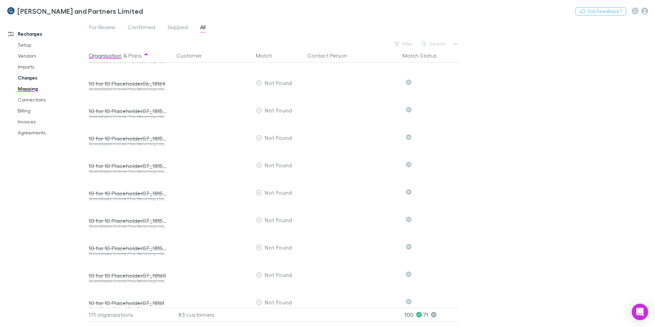
click at [24, 82] on link "Charges" at bounding box center [52, 77] width 82 height 11
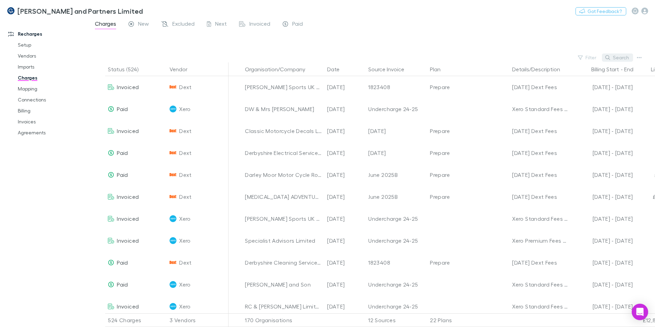
click at [615, 59] on button "Search" at bounding box center [617, 57] width 31 height 8
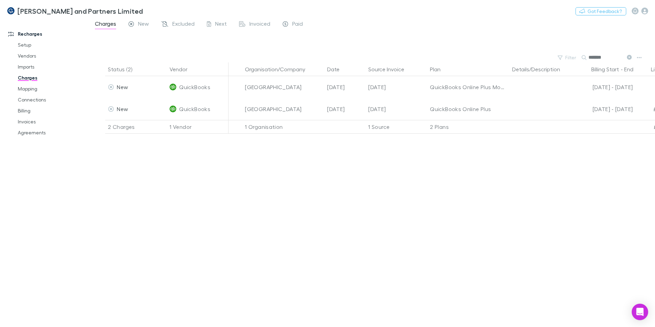
type input "*******"
click at [28, 48] on link "Setup" at bounding box center [52, 44] width 82 height 11
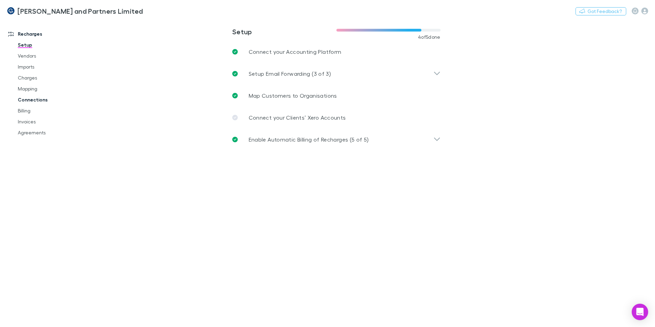
click at [29, 102] on link "Connections" at bounding box center [52, 99] width 82 height 11
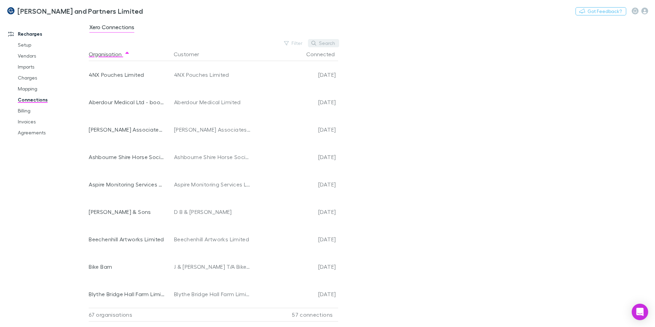
click at [322, 41] on button "Search" at bounding box center [323, 43] width 31 height 8
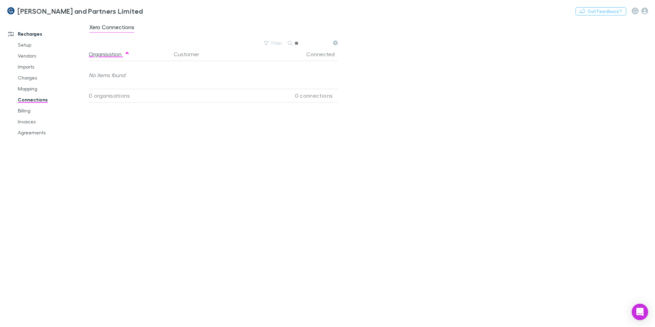
type input "*"
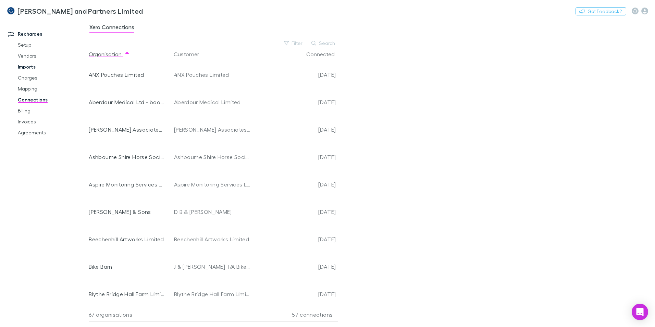
click at [29, 70] on link "Imports" at bounding box center [52, 66] width 82 height 11
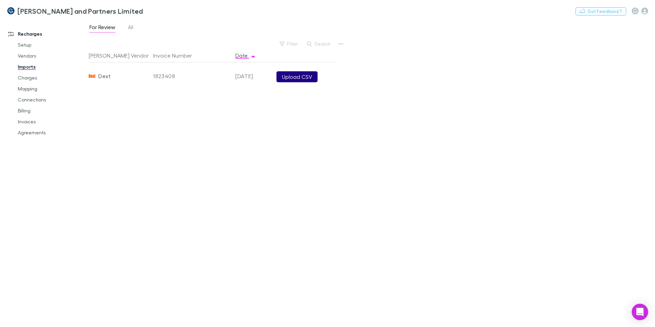
click at [292, 79] on button "Upload CSV" at bounding box center [297, 76] width 41 height 11
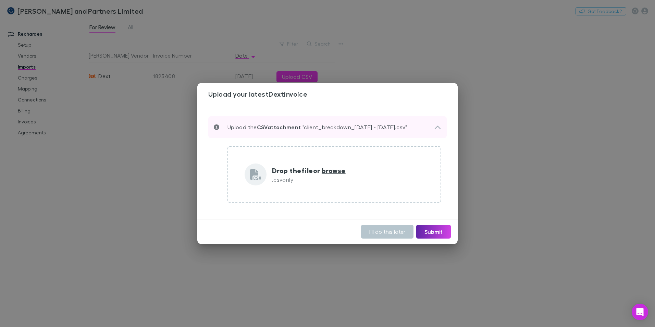
click at [443, 126] on div "Upload the CSV attachment "client_breakdown_1 May 25 - 31 May 25.csv"" at bounding box center [327, 127] width 239 height 22
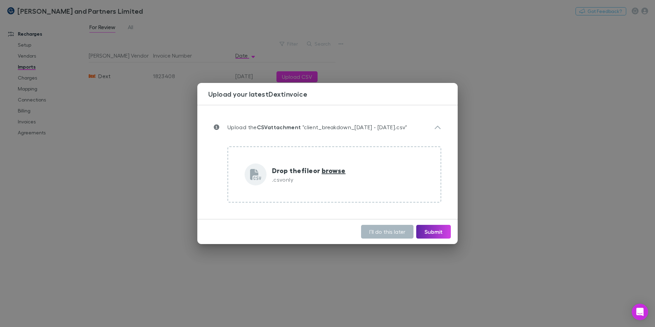
click at [382, 236] on button "I’ll do this later" at bounding box center [387, 232] width 52 height 14
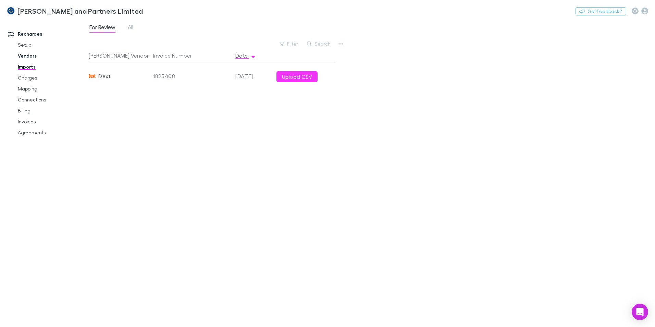
click at [27, 58] on link "Vendors" at bounding box center [52, 55] width 82 height 11
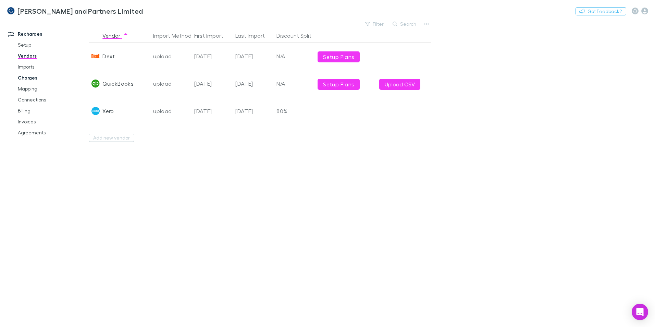
click at [24, 80] on link "Charges" at bounding box center [52, 77] width 82 height 11
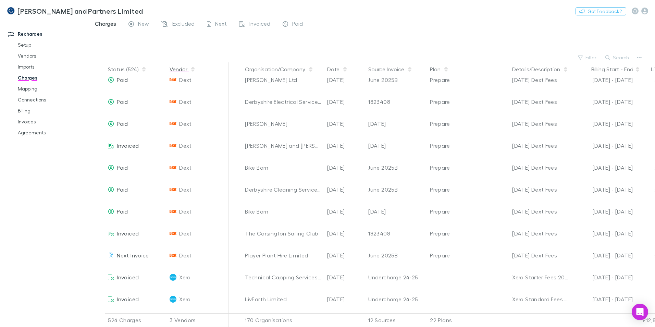
scroll to position [2674, 0]
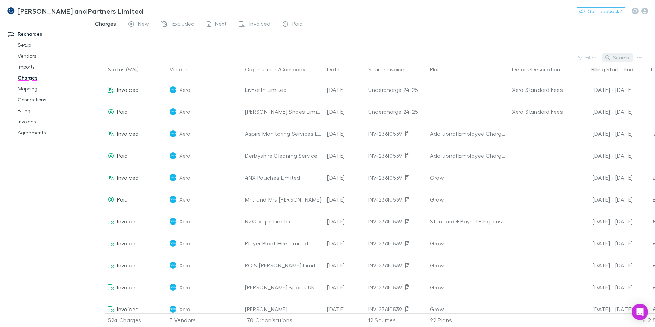
click at [619, 59] on button "Search" at bounding box center [617, 57] width 31 height 8
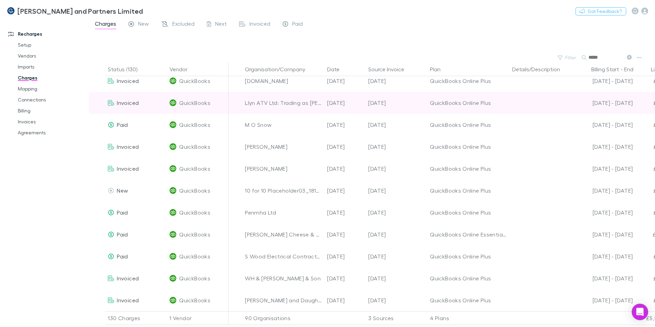
scroll to position [2622, 0]
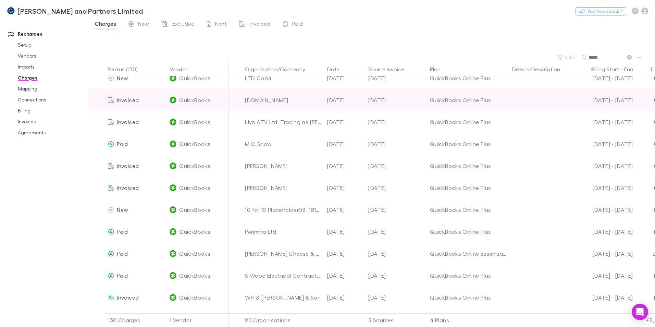
scroll to position [2588, 0]
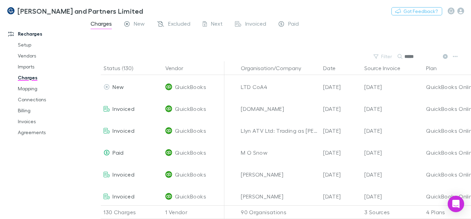
type input "*****"
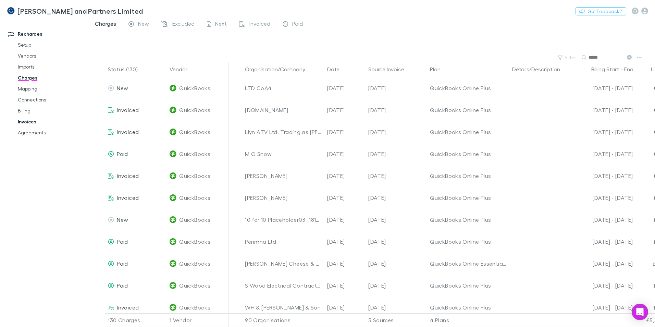
click at [33, 120] on link "Invoices" at bounding box center [52, 121] width 82 height 11
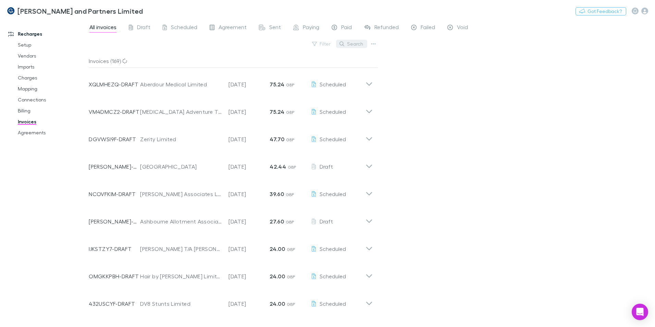
click at [355, 45] on button "Search" at bounding box center [351, 44] width 31 height 8
type input "*"
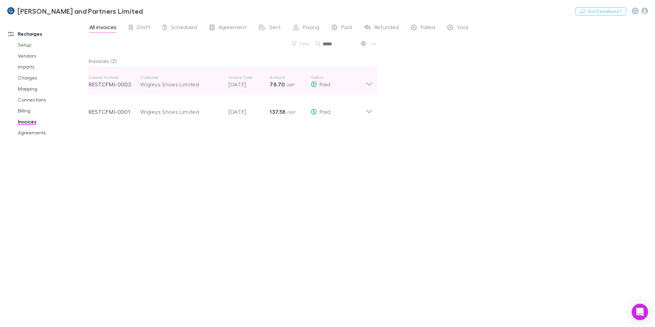
type input "*****"
click at [369, 82] on icon at bounding box center [369, 82] width 7 height 14
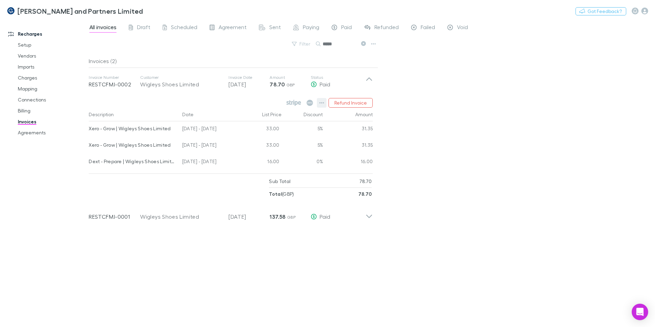
click at [321, 104] on icon "button" at bounding box center [321, 102] width 5 height 5
click at [466, 135] on div at bounding box center [327, 163] width 655 height 327
click at [346, 104] on button "Refund Invoice" at bounding box center [351, 103] width 44 height 10
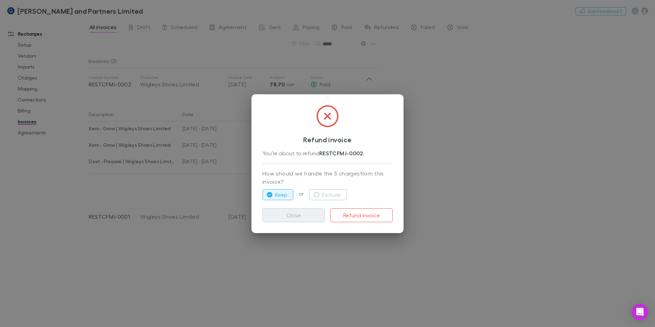
click at [298, 217] on button "Close" at bounding box center [294, 215] width 62 height 14
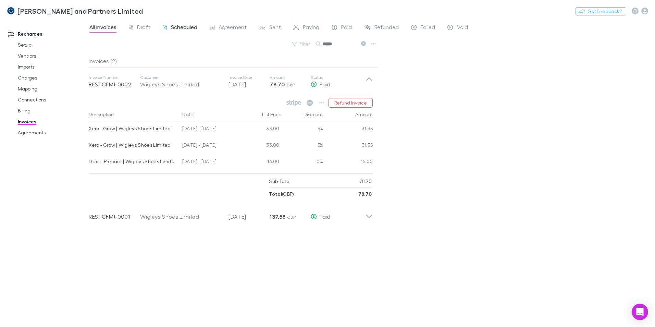
click at [163, 28] on icon at bounding box center [165, 28] width 4 height 7
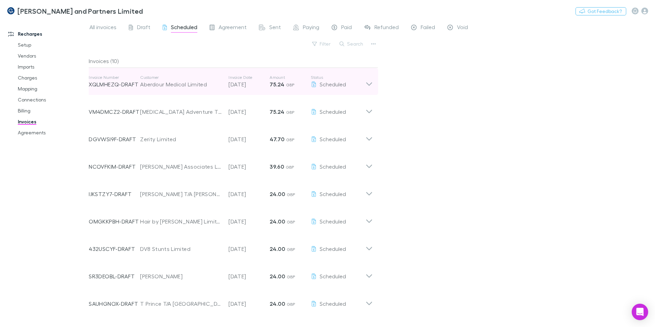
click at [371, 85] on icon at bounding box center [369, 82] width 7 height 14
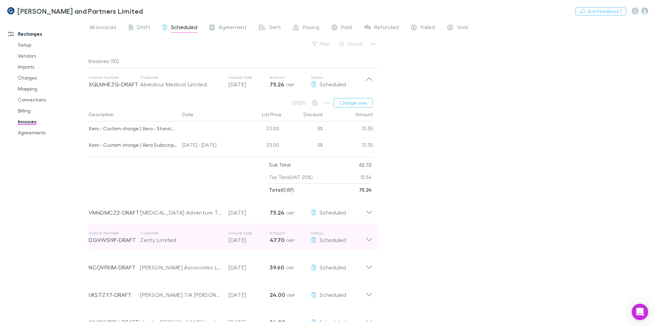
click at [370, 244] on icon at bounding box center [369, 237] width 7 height 14
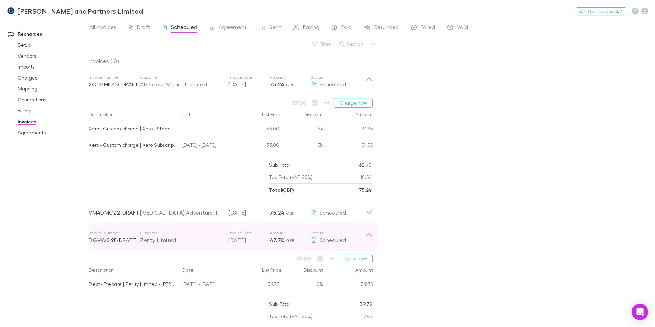
click at [371, 234] on icon at bounding box center [369, 237] width 7 height 14
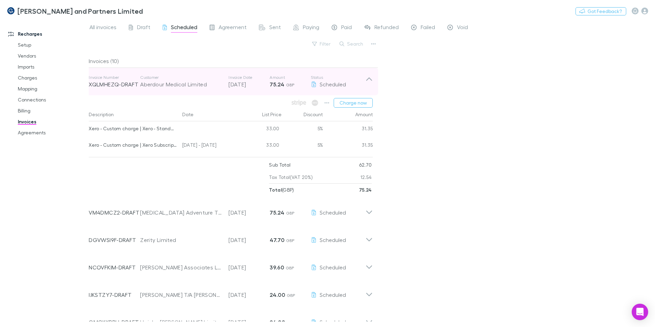
click at [371, 76] on icon at bounding box center [369, 82] width 7 height 14
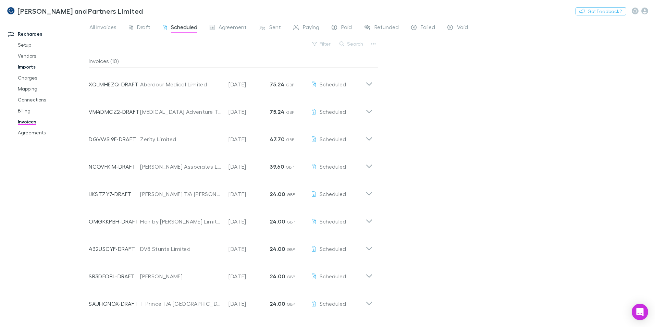
click at [35, 70] on link "Imports" at bounding box center [52, 66] width 82 height 11
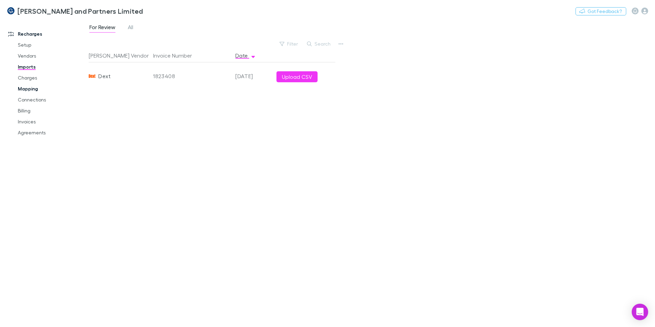
click at [30, 89] on link "Mapping" at bounding box center [52, 88] width 82 height 11
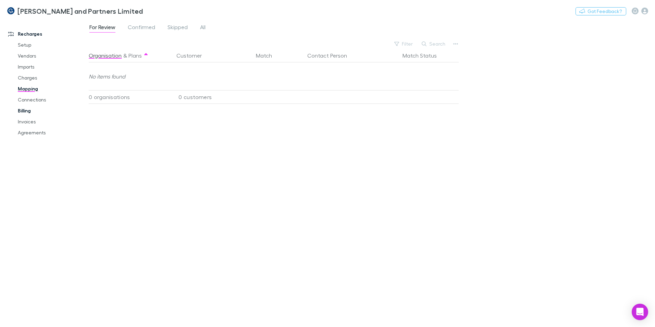
click at [28, 111] on link "Billing" at bounding box center [52, 110] width 82 height 11
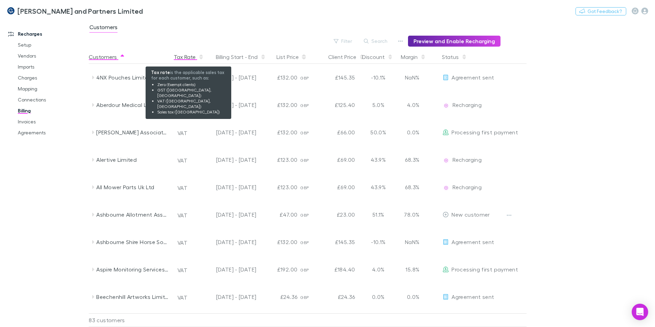
click at [198, 58] on span "button" at bounding box center [200, 56] width 5 height 5
click at [203, 58] on span "button" at bounding box center [200, 56] width 5 height 5
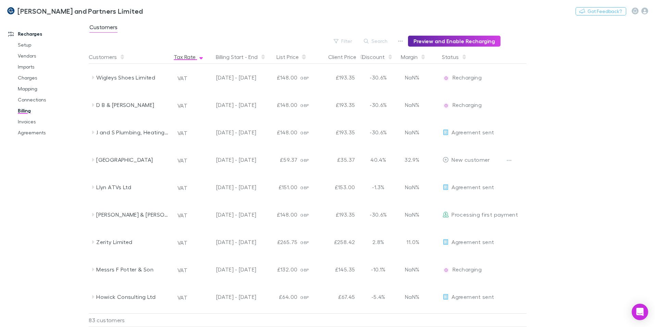
click at [201, 58] on div "Billing Start - End" at bounding box center [228, 57] width 62 height 14
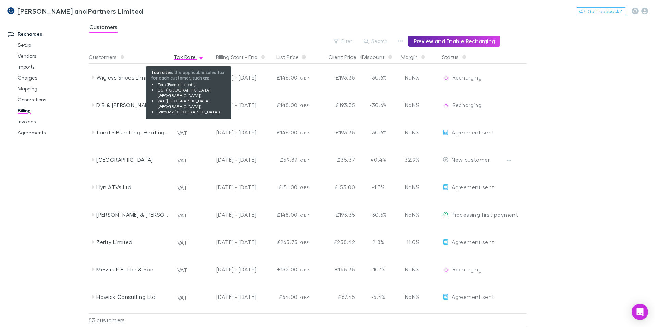
click at [192, 57] on div "Tax Rate" at bounding box center [189, 57] width 30 height 14
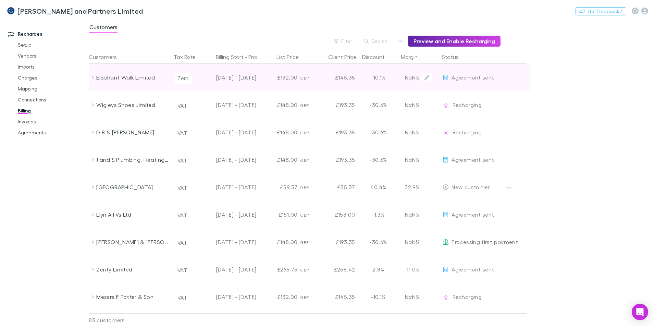
click at [185, 81] on button "Zero" at bounding box center [182, 78] width 17 height 11
click at [249, 79] on div "01 Sep 2024 - 24 Jul 2025" at bounding box center [228, 77] width 56 height 27
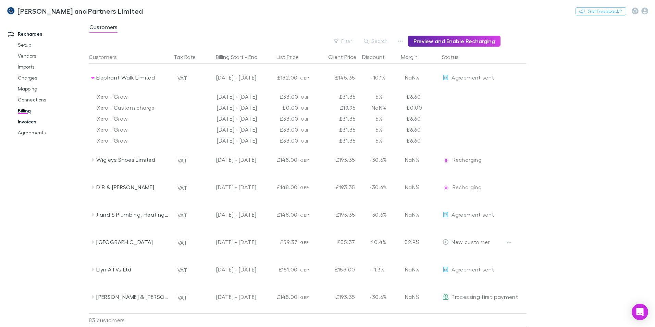
click at [22, 124] on link "Invoices" at bounding box center [52, 121] width 82 height 11
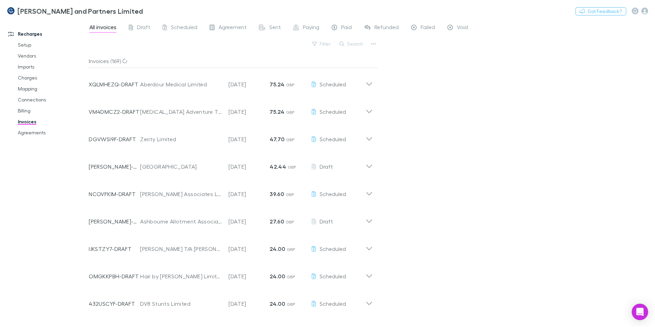
drag, startPoint x: 359, startPoint y: 42, endPoint x: 355, endPoint y: 39, distance: 5.4
click at [359, 42] on button "Search" at bounding box center [351, 44] width 31 height 8
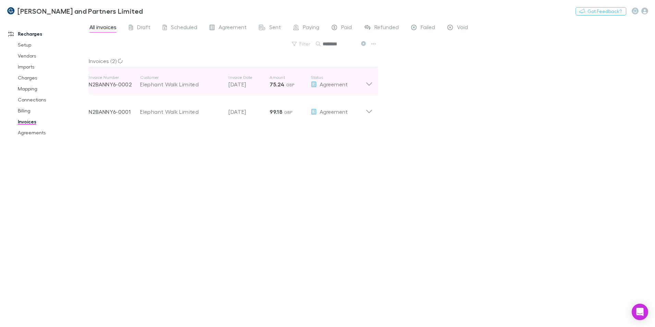
type input "********"
click at [368, 80] on icon at bounding box center [369, 82] width 7 height 14
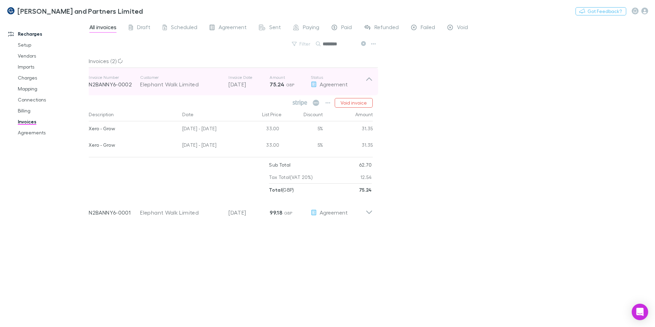
click at [368, 81] on icon at bounding box center [369, 82] width 7 height 14
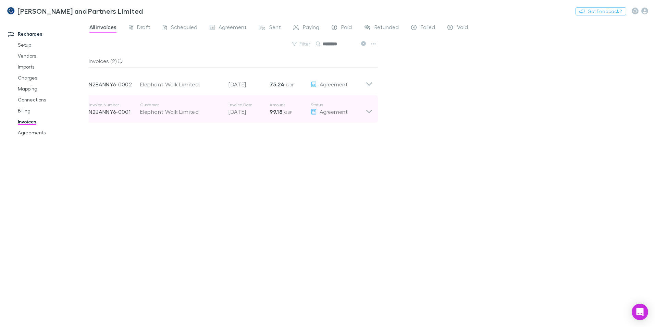
click at [367, 110] on icon at bounding box center [369, 111] width 6 height 3
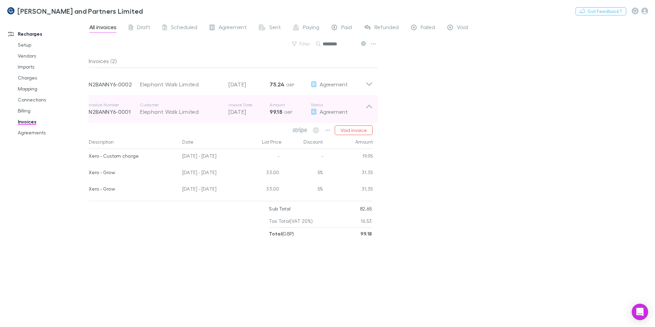
click at [371, 108] on icon at bounding box center [369, 109] width 7 height 14
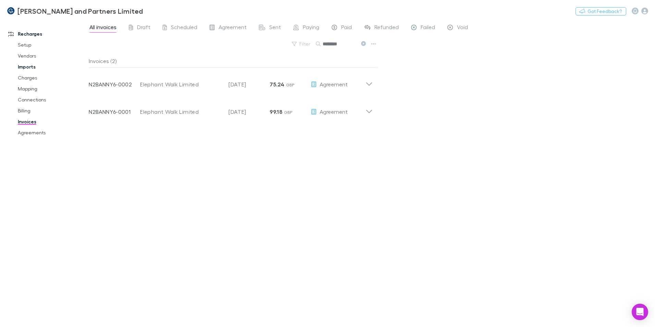
click at [29, 65] on link "Imports" at bounding box center [52, 66] width 82 height 11
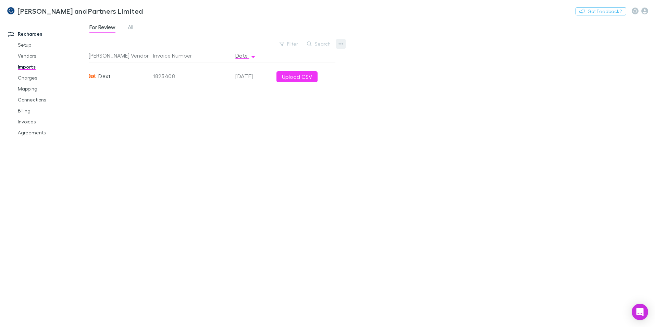
click at [342, 45] on icon "button" at bounding box center [341, 43] width 5 height 5
click at [296, 58] on p "Custom CSV Import" at bounding box center [298, 57] width 83 height 8
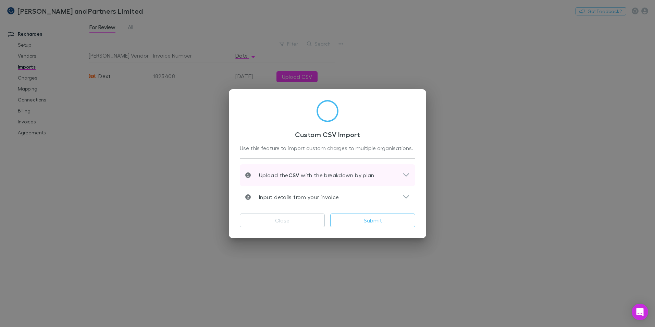
click at [405, 176] on icon at bounding box center [406, 175] width 7 height 8
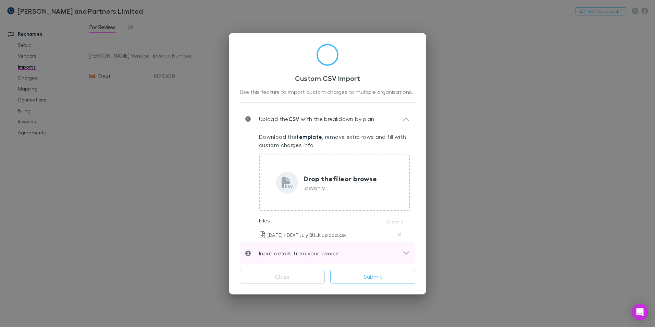
drag, startPoint x: 377, startPoint y: 252, endPoint x: 370, endPoint y: 255, distance: 8.0
click at [371, 254] on div "Input details from your invoice" at bounding box center [323, 253] width 157 height 8
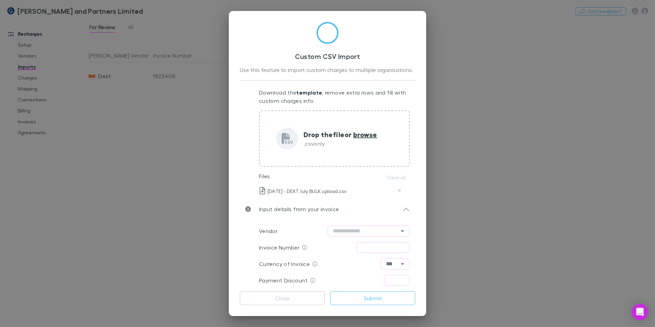
scroll to position [34, 0]
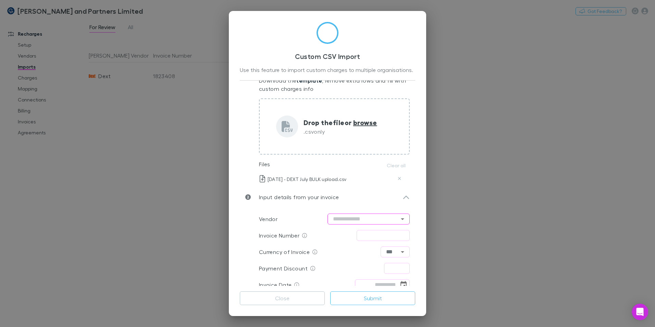
click at [347, 216] on input "text" at bounding box center [369, 219] width 82 height 11
click at [352, 233] on li "Dext" at bounding box center [365, 233] width 82 height 12
type input "****"
click at [381, 239] on input "text" at bounding box center [383, 235] width 53 height 11
type input "**********"
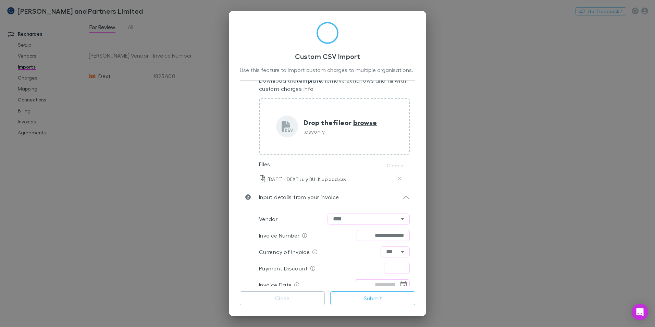
type input "****"
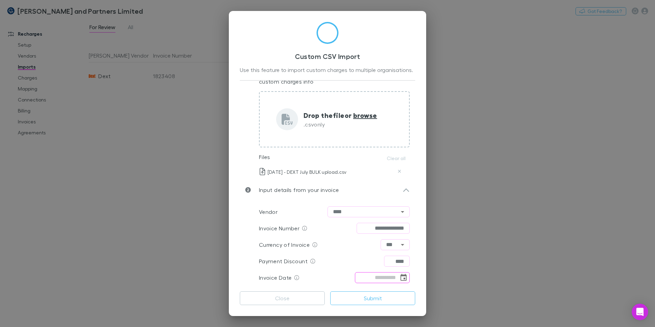
click at [400, 280] on icon "Choose date" at bounding box center [404, 278] width 8 height 8
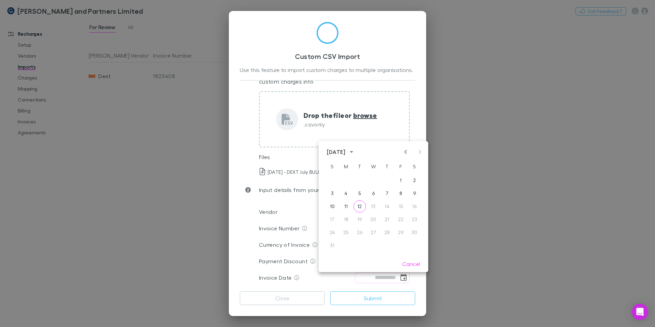
drag, startPoint x: 404, startPoint y: 150, endPoint x: 405, endPoint y: 161, distance: 11.0
click at [404, 150] on icon "Previous month" at bounding box center [406, 152] width 8 height 8
click at [386, 234] on button "31" at bounding box center [387, 232] width 12 height 12
type input "**********"
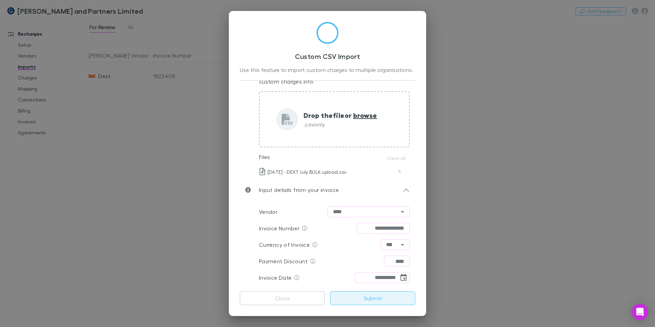
click at [407, 296] on button "Submit" at bounding box center [372, 298] width 85 height 14
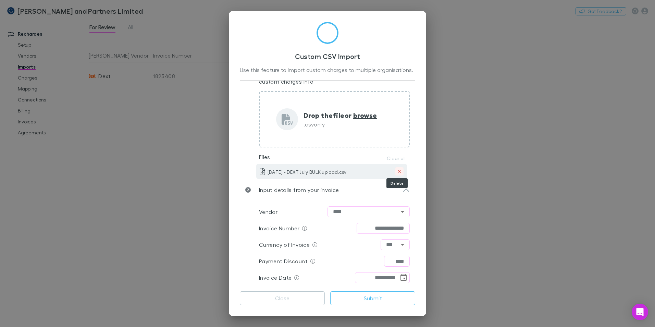
click at [398, 173] on icon "Delete" at bounding box center [400, 171] width 4 height 5
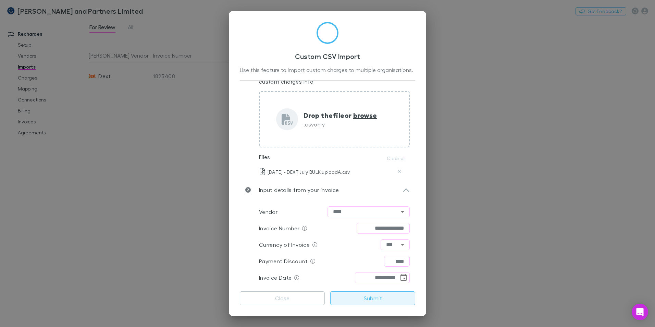
click at [368, 297] on button "Submit" at bounding box center [372, 298] width 85 height 14
click at [497, 139] on div "**********" at bounding box center [327, 163] width 655 height 327
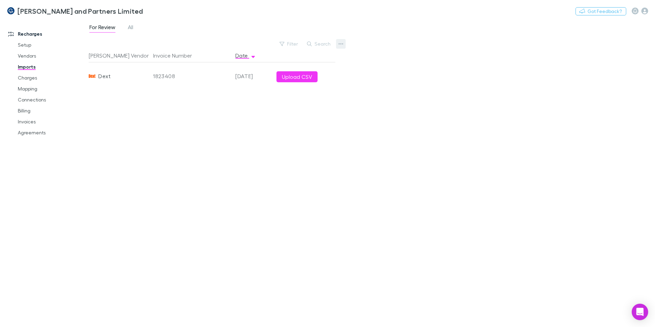
click at [345, 41] on button "button" at bounding box center [341, 44] width 10 height 10
click at [132, 31] on div at bounding box center [327, 163] width 655 height 327
click at [132, 28] on span "All" at bounding box center [130, 28] width 5 height 9
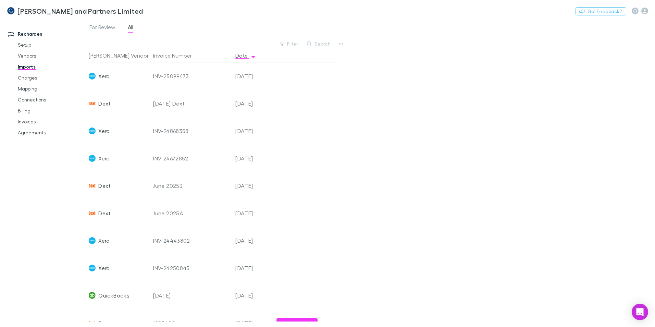
click at [166, 105] on div "July 2025 Dext" at bounding box center [191, 103] width 77 height 27
drag, startPoint x: 157, startPoint y: 105, endPoint x: 197, endPoint y: 108, distance: 40.6
click at [197, 108] on div "July 2025 Dext" at bounding box center [191, 103] width 77 height 27
drag, startPoint x: 197, startPoint y: 108, endPoint x: 184, endPoint y: 106, distance: 13.2
click at [184, 106] on div "July 2025 Dext" at bounding box center [191, 103] width 77 height 27
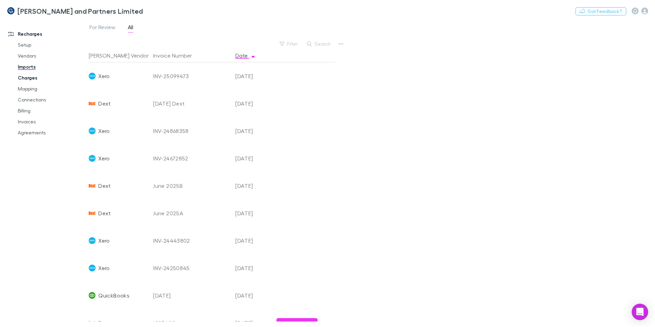
click at [29, 77] on link "Charges" at bounding box center [52, 77] width 82 height 11
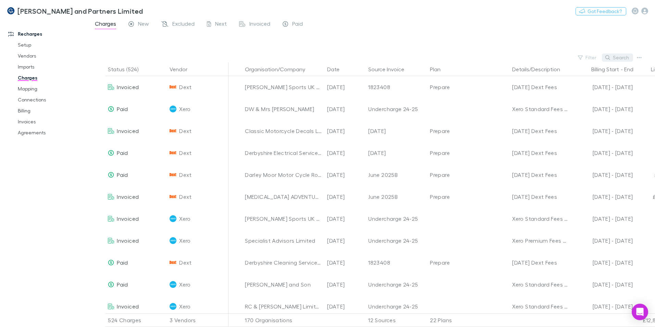
click at [623, 56] on button "Search" at bounding box center [617, 57] width 31 height 8
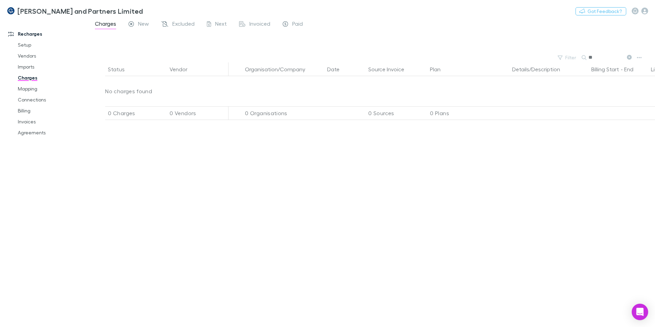
type input "*"
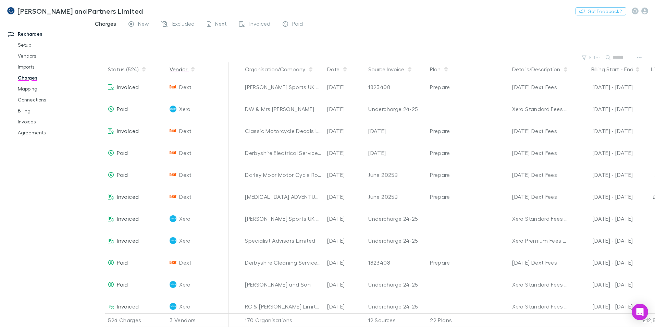
click at [189, 71] on button "Vendor" at bounding box center [183, 69] width 26 height 14
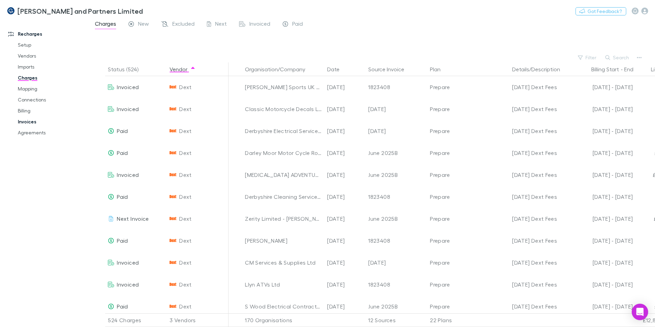
click at [29, 120] on link "Invoices" at bounding box center [52, 121] width 82 height 11
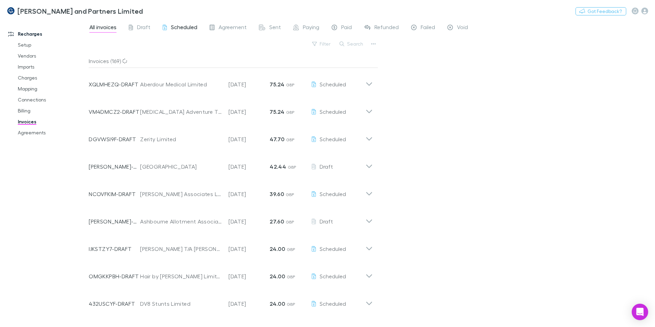
click at [172, 27] on span "Scheduled" at bounding box center [184, 28] width 26 height 9
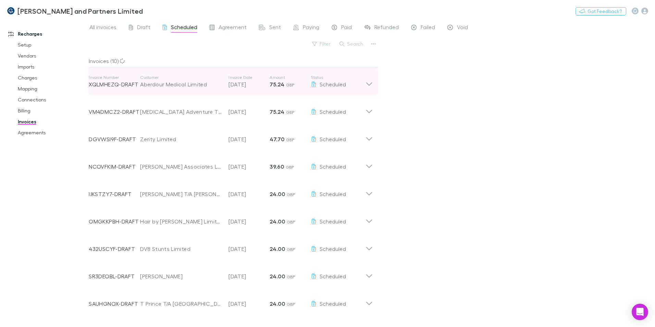
click at [370, 84] on icon at bounding box center [369, 82] width 7 height 14
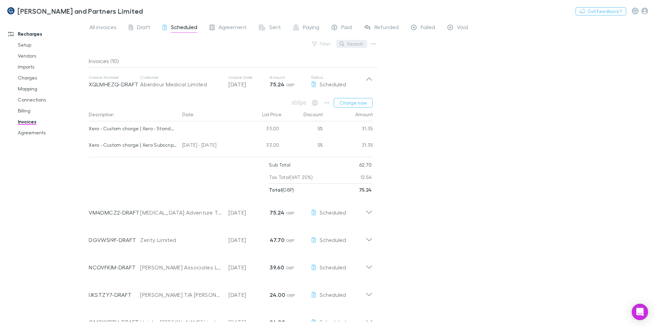
click at [350, 42] on button "Search" at bounding box center [351, 44] width 31 height 8
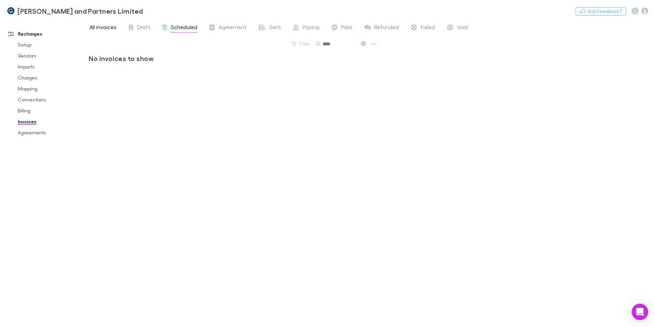
type input "****"
click at [106, 29] on span "All invoices" at bounding box center [102, 28] width 27 height 9
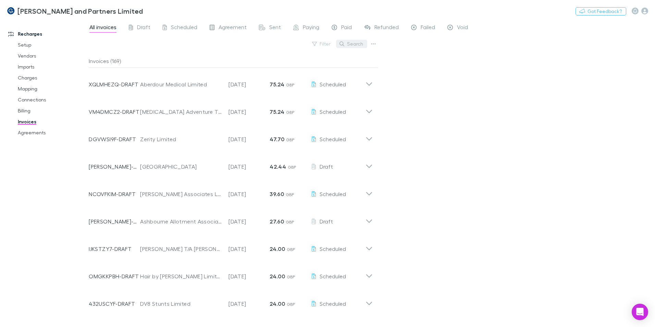
click at [351, 46] on button "Search" at bounding box center [351, 44] width 31 height 8
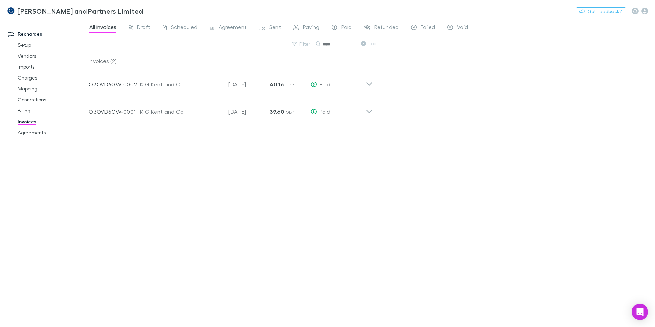
type input "****"
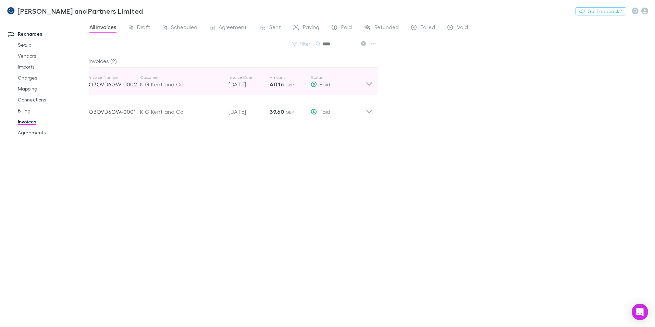
click at [369, 81] on icon at bounding box center [369, 82] width 7 height 14
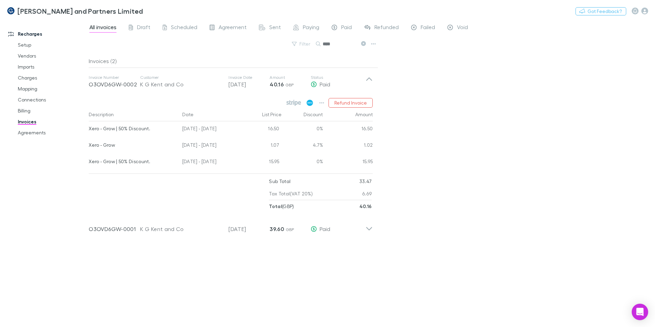
click at [311, 103] on icon at bounding box center [310, 103] width 7 height 6
click at [29, 76] on link "Charges" at bounding box center [52, 77] width 82 height 11
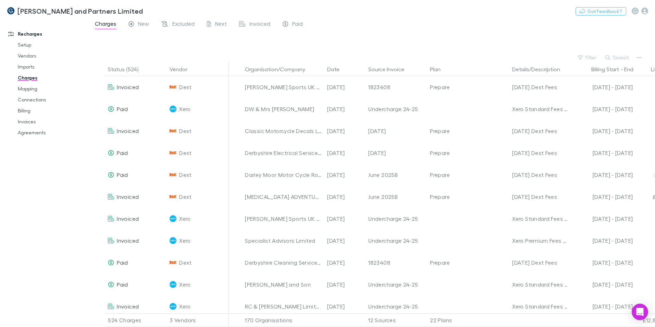
click at [619, 54] on button "Search" at bounding box center [617, 57] width 31 height 8
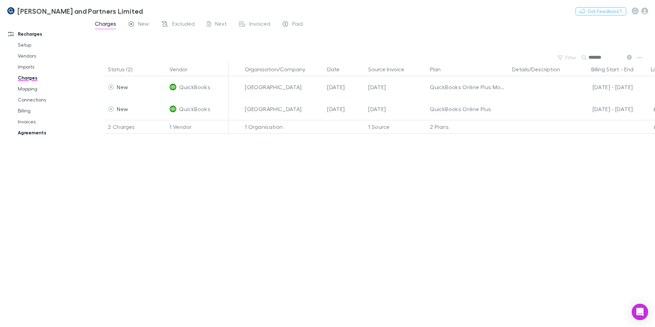
type input "*******"
click at [28, 134] on link "Agreements" at bounding box center [52, 132] width 82 height 11
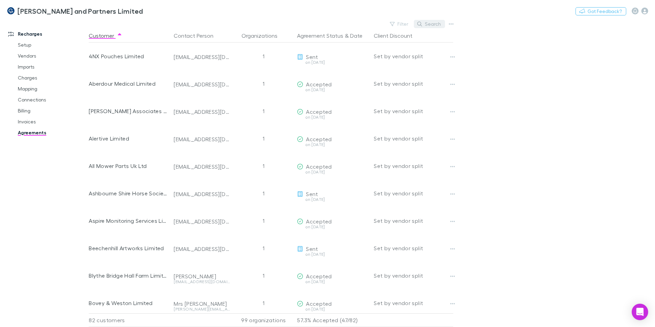
click at [431, 26] on button "Search" at bounding box center [429, 24] width 31 height 8
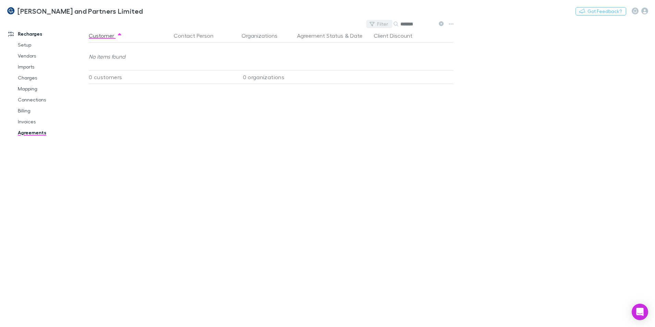
click at [382, 20] on div "Filter Search *******" at bounding box center [406, 24] width 80 height 10
type input "*******"
drag, startPoint x: 31, startPoint y: 111, endPoint x: 36, endPoint y: 113, distance: 6.2
click at [31, 111] on link "Billing" at bounding box center [52, 110] width 82 height 11
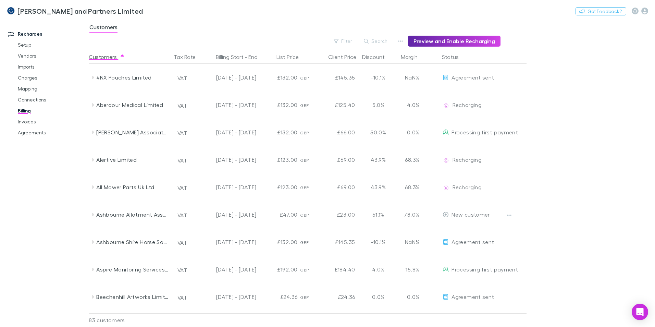
click at [378, 41] on button "Search" at bounding box center [376, 41] width 31 height 8
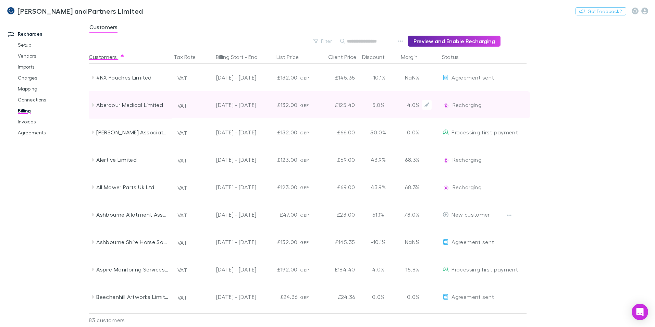
type input "*"
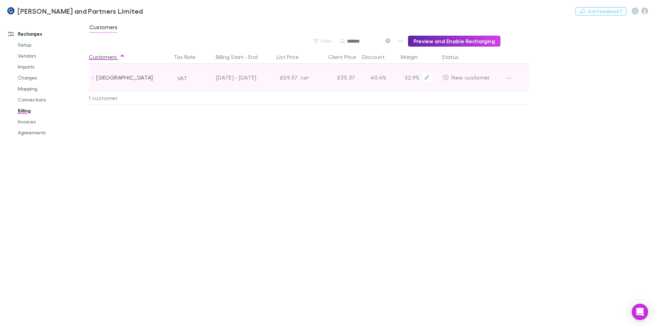
type input "*******"
click at [245, 76] on div "[DATE] - [DATE]" at bounding box center [228, 77] width 56 height 27
click at [510, 80] on icon "button" at bounding box center [509, 77] width 5 height 5
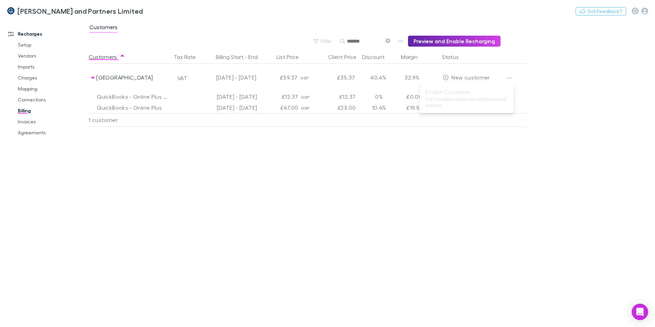
click at [34, 91] on div at bounding box center [327, 163] width 655 height 327
click at [29, 92] on link "Mapping" at bounding box center [52, 88] width 82 height 11
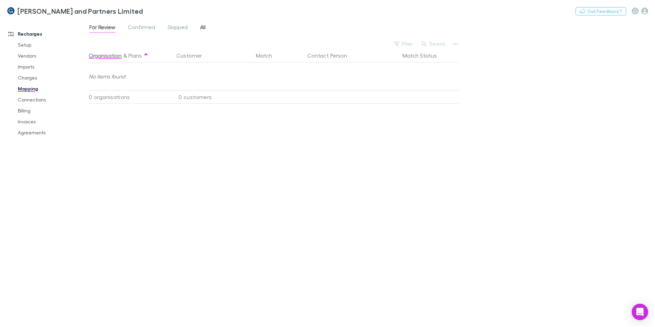
click at [205, 29] on span "All" at bounding box center [202, 28] width 5 height 9
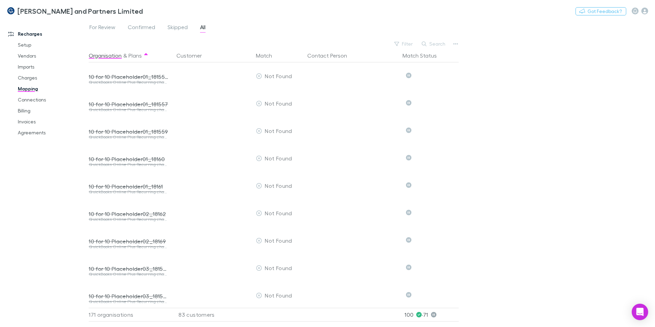
click at [436, 45] on button "Search" at bounding box center [434, 44] width 31 height 8
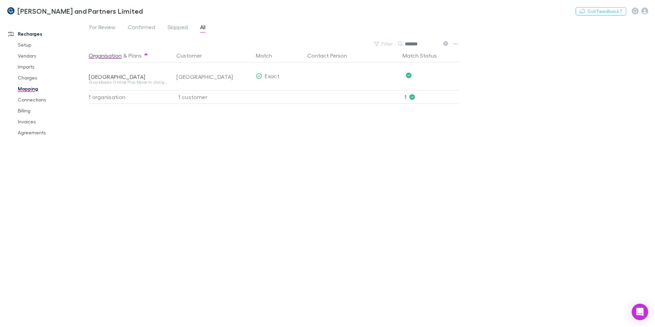
type input "*******"
click at [456, 44] on icon "button" at bounding box center [456, 43] width 5 height 1
drag, startPoint x: 27, startPoint y: 116, endPoint x: 26, endPoint y: 112, distance: 3.7
click at [27, 115] on div at bounding box center [327, 163] width 655 height 327
click at [28, 113] on link "Billing" at bounding box center [52, 110] width 82 height 11
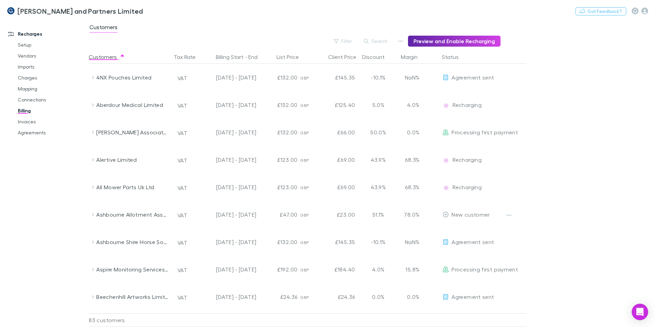
click at [384, 38] on button "Search" at bounding box center [376, 41] width 31 height 8
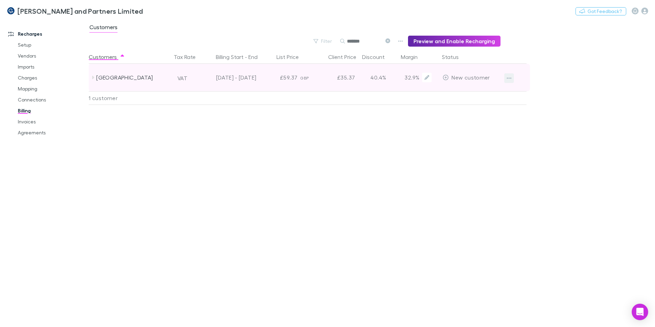
click at [509, 77] on icon "button" at bounding box center [509, 77] width 5 height 5
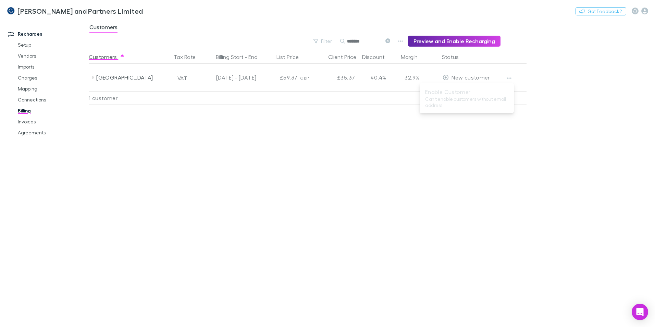
click at [29, 122] on div at bounding box center [327, 163] width 655 height 327
drag, startPoint x: 371, startPoint y: 39, endPoint x: 292, endPoint y: 38, distance: 79.2
click at [285, 43] on div "Filter Search ******* Preview and Enable Recharging" at bounding box center [295, 41] width 412 height 11
type input "******"
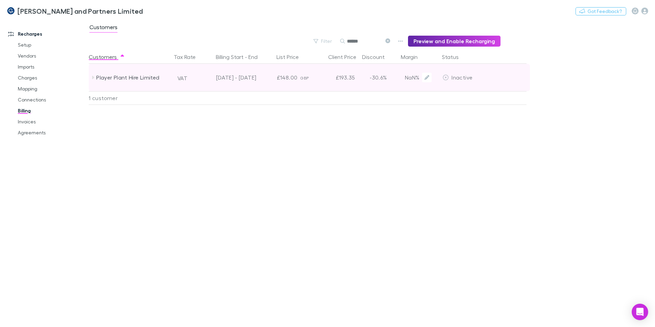
click at [241, 79] on div "01 Sep 2024 - 24 Jul 2025" at bounding box center [228, 77] width 56 height 27
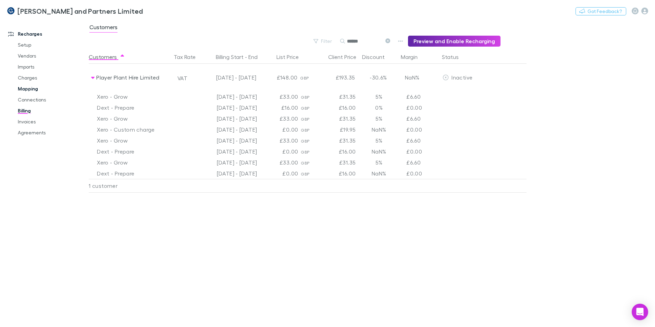
click at [34, 88] on link "Mapping" at bounding box center [52, 88] width 82 height 11
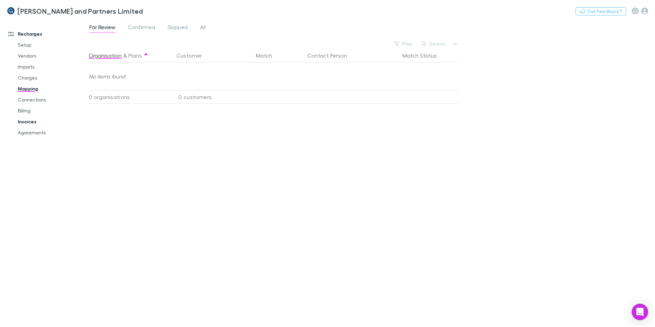
click at [28, 123] on link "Invoices" at bounding box center [52, 121] width 82 height 11
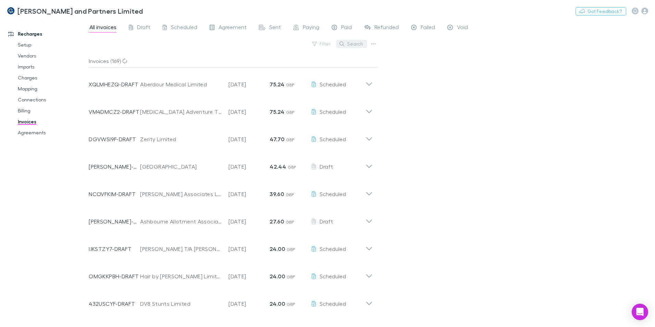
drag, startPoint x: 358, startPoint y: 48, endPoint x: 350, endPoint y: 44, distance: 8.4
click at [359, 48] on div "Search" at bounding box center [351, 44] width 31 height 10
click at [354, 44] on button "Search" at bounding box center [351, 44] width 31 height 8
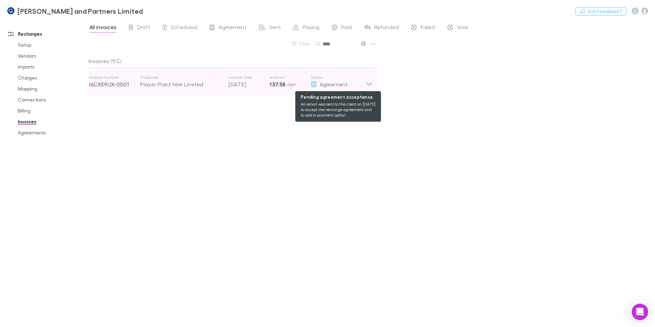
type input "****"
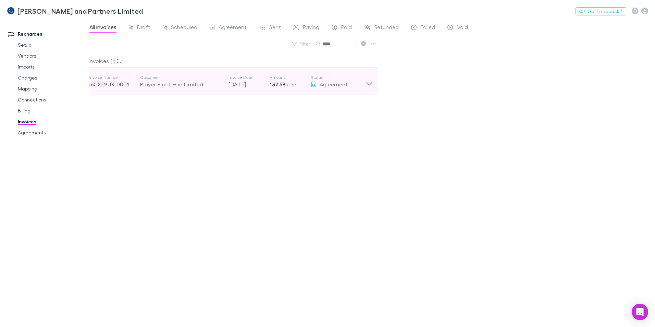
click at [370, 84] on icon at bounding box center [369, 82] width 7 height 14
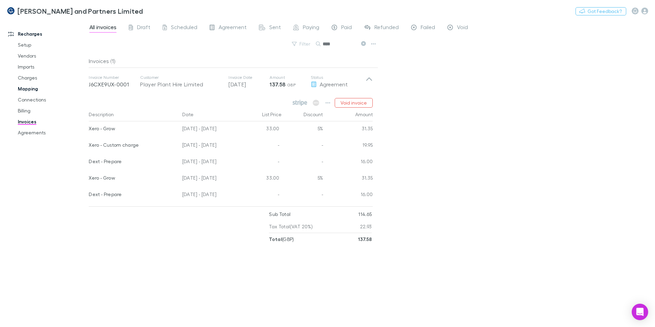
click at [35, 91] on link "Mapping" at bounding box center [52, 88] width 82 height 11
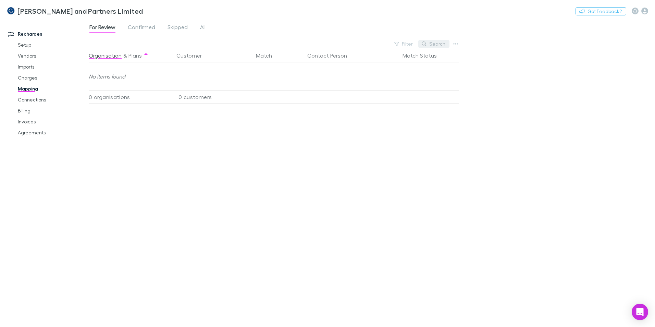
click at [439, 45] on button "Search" at bounding box center [434, 44] width 31 height 8
click at [201, 27] on span "All" at bounding box center [202, 28] width 5 height 9
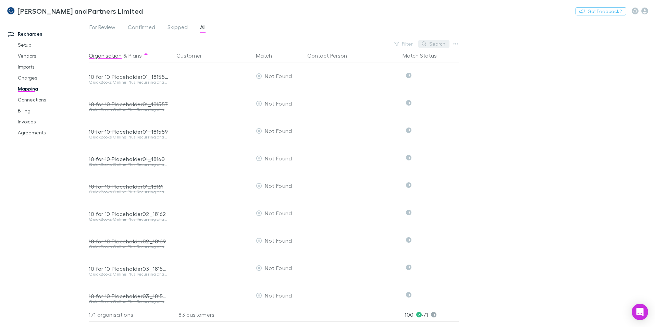
click at [441, 43] on button "Search" at bounding box center [434, 44] width 31 height 8
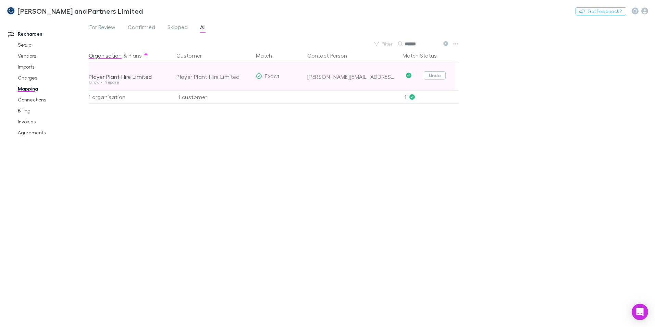
type input "******"
click at [440, 77] on button "Undo" at bounding box center [435, 75] width 22 height 8
click at [227, 77] on div "Player Plant Hire Limited" at bounding box center [205, 76] width 56 height 8
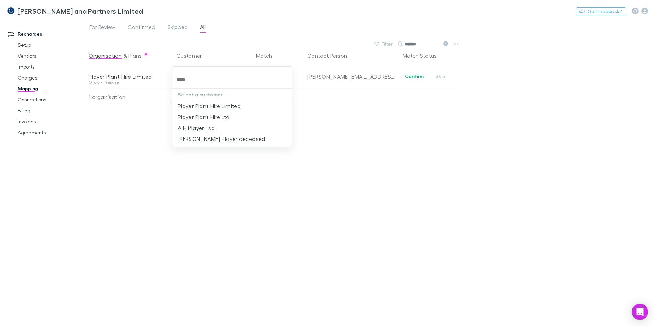
type input "****"
click at [517, 134] on div at bounding box center [327, 163] width 655 height 327
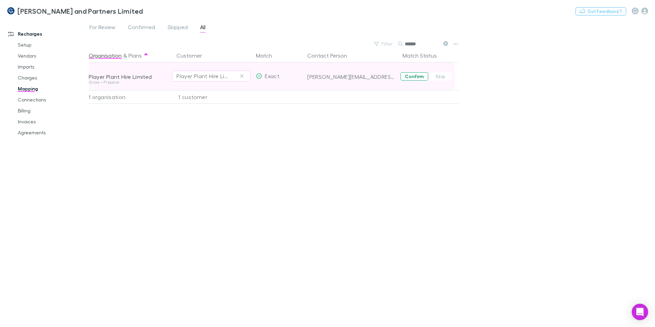
click at [413, 79] on button "Confirm" at bounding box center [415, 76] width 28 height 8
click at [9, 130] on div "Setup Vendors Imports Charges Mapping Connections Billing Invoices Agreements" at bounding box center [46, 88] width 91 height 99
click at [36, 135] on link "Agreements" at bounding box center [52, 132] width 82 height 11
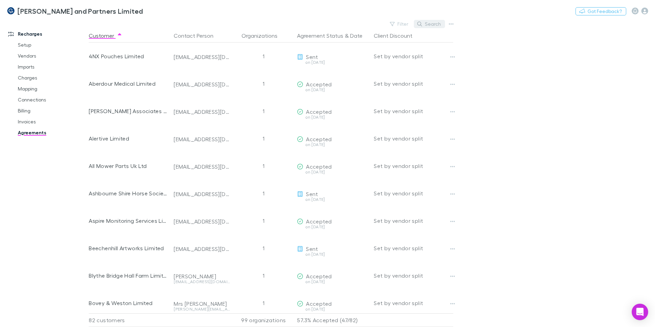
click at [439, 23] on button "Search" at bounding box center [429, 24] width 31 height 8
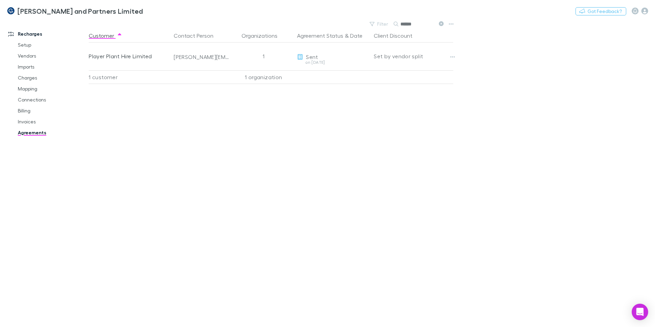
type input "******"
click at [28, 113] on link "Billing" at bounding box center [52, 110] width 82 height 11
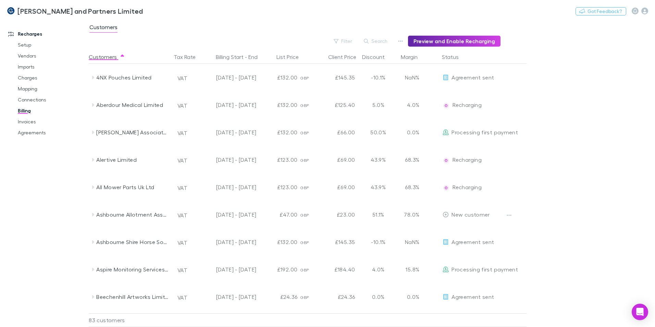
click at [381, 43] on button "Search" at bounding box center [376, 41] width 31 height 8
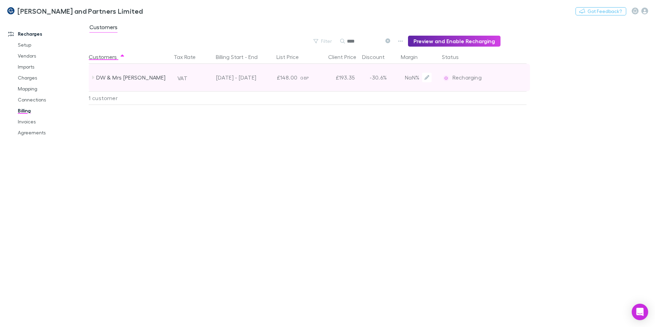
type input "****"
click at [309, 79] on div "GBP" at bounding box center [308, 77] width 16 height 27
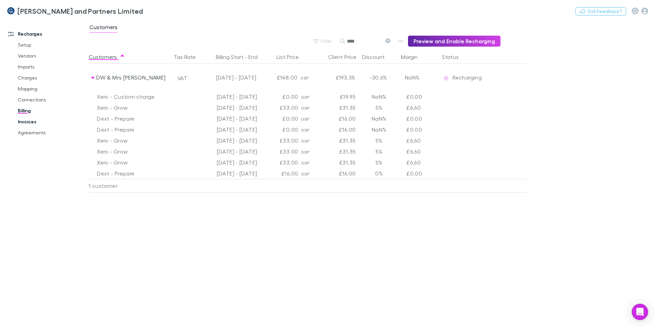
click at [32, 123] on link "Invoices" at bounding box center [52, 121] width 82 height 11
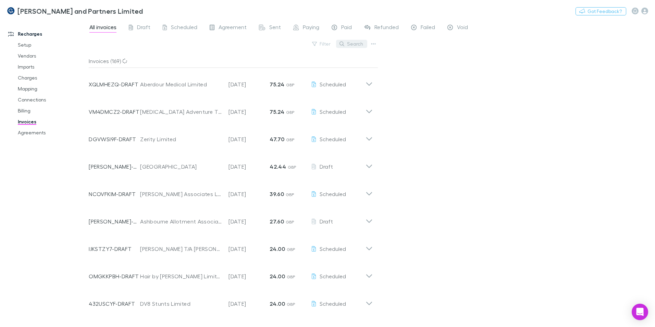
click at [357, 43] on button "Search" at bounding box center [351, 44] width 31 height 8
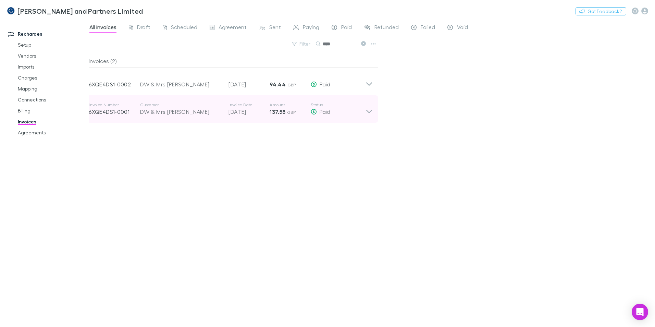
type input "****"
click at [368, 113] on icon at bounding box center [369, 109] width 7 height 14
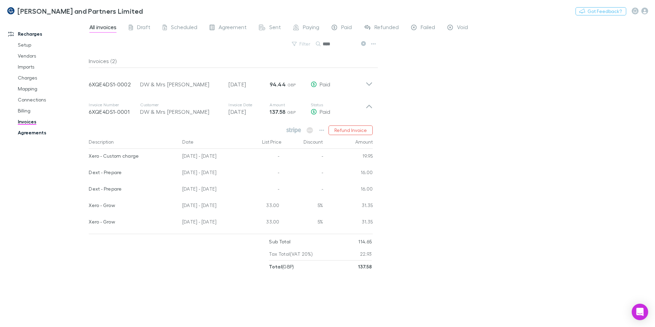
click at [33, 135] on link "Agreements" at bounding box center [52, 132] width 82 height 11
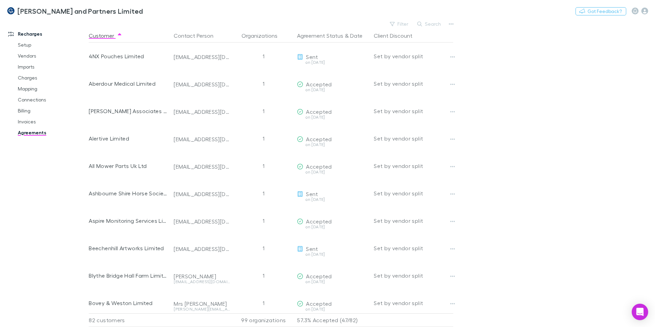
click at [430, 22] on button "Search" at bounding box center [429, 24] width 31 height 8
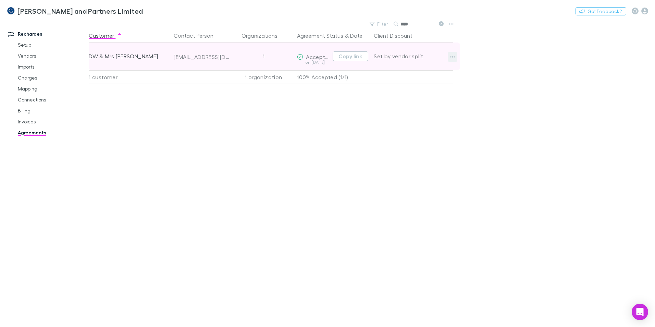
type input "****"
click at [451, 57] on icon "button" at bounding box center [453, 56] width 5 height 1
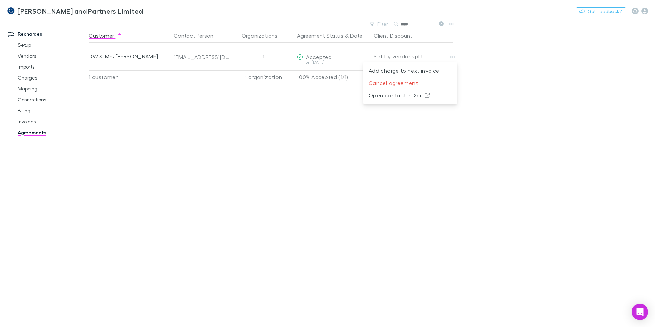
click at [306, 111] on div at bounding box center [327, 163] width 655 height 327
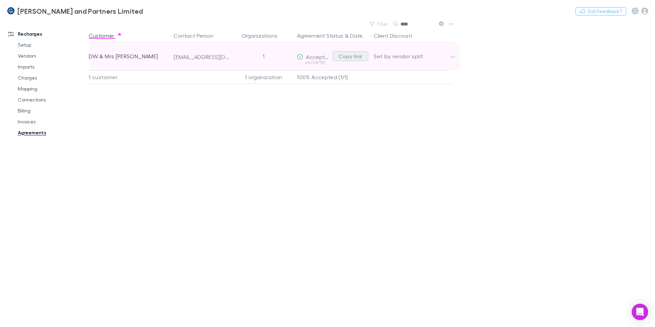
click at [350, 58] on button "Copy link" at bounding box center [351, 56] width 36 height 10
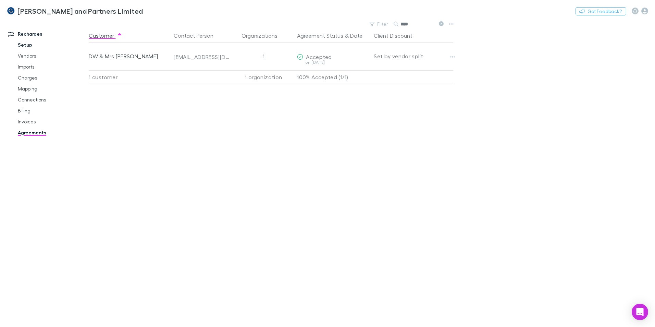
click at [30, 44] on link "Setup" at bounding box center [52, 44] width 82 height 11
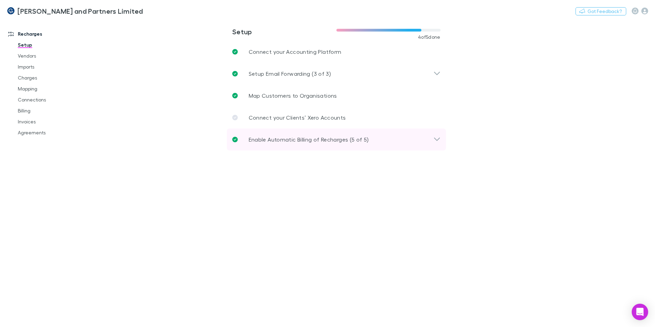
click at [435, 141] on icon at bounding box center [437, 139] width 7 height 8
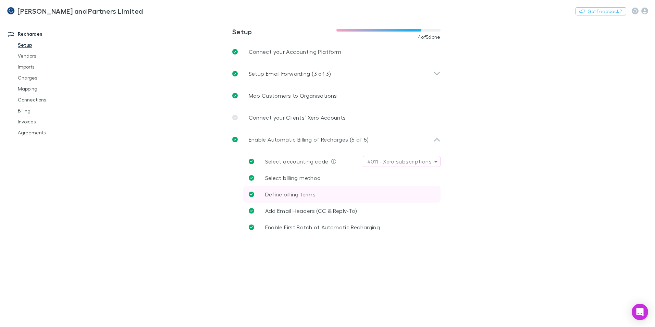
click at [311, 195] on span "Define billing terms" at bounding box center [290, 194] width 50 height 7
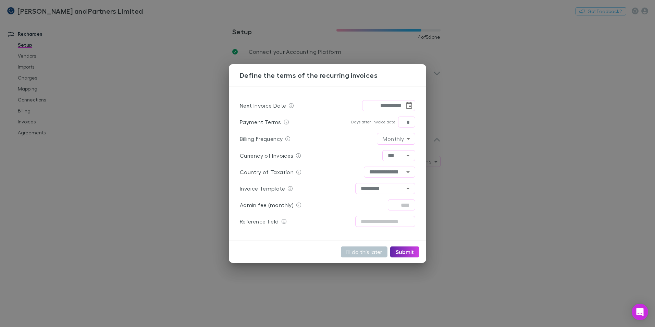
click at [505, 156] on div "**********" at bounding box center [327, 163] width 655 height 327
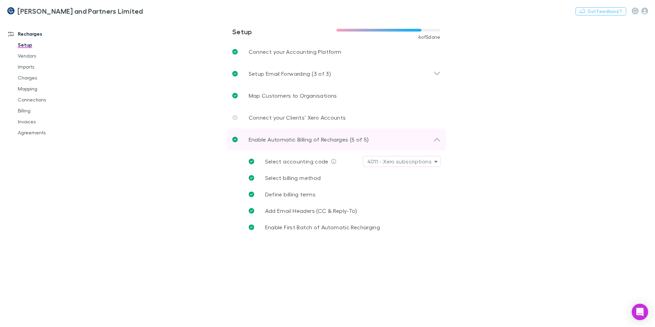
click at [435, 136] on icon at bounding box center [437, 139] width 7 height 8
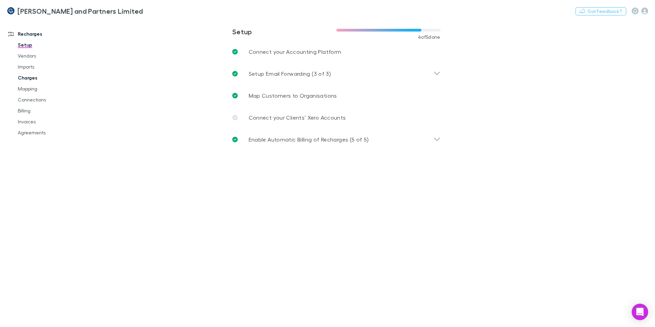
click at [25, 82] on link "Charges" at bounding box center [52, 77] width 82 height 11
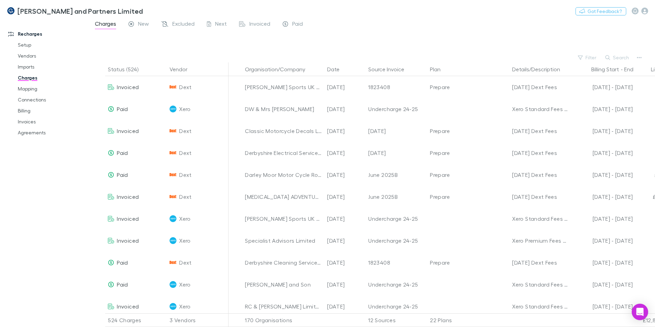
click at [11, 72] on link "Charges" at bounding box center [52, 77] width 82 height 11
click at [29, 120] on link "Invoices" at bounding box center [52, 121] width 82 height 11
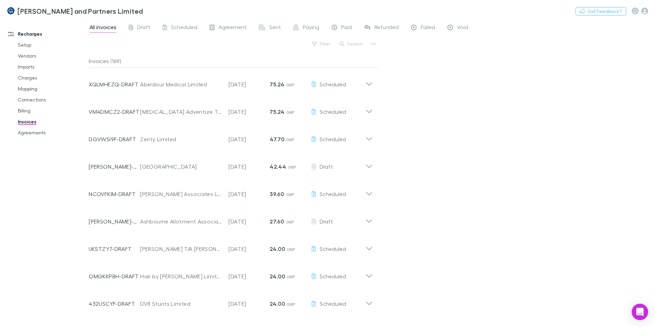
click at [352, 36] on div "All invoices Draft Scheduled Agreement Sent Paying Paid Refunded Failed Void Fi…" at bounding box center [372, 173] width 567 height 308
click at [351, 43] on button "Search" at bounding box center [351, 44] width 31 height 8
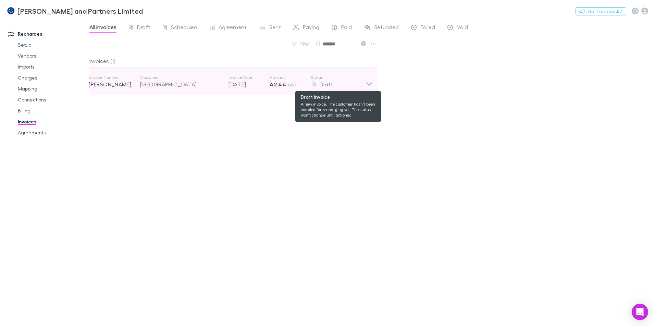
type input "*******"
click at [361, 80] on div "Draft" at bounding box center [338, 84] width 55 height 8
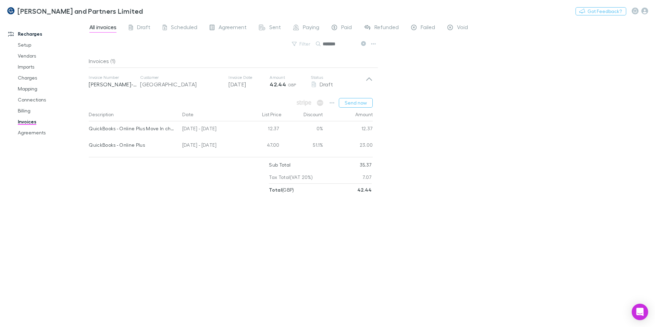
drag, startPoint x: 24, startPoint y: 112, endPoint x: 611, endPoint y: 80, distance: 588.1
click at [24, 112] on link "Billing" at bounding box center [52, 110] width 82 height 11
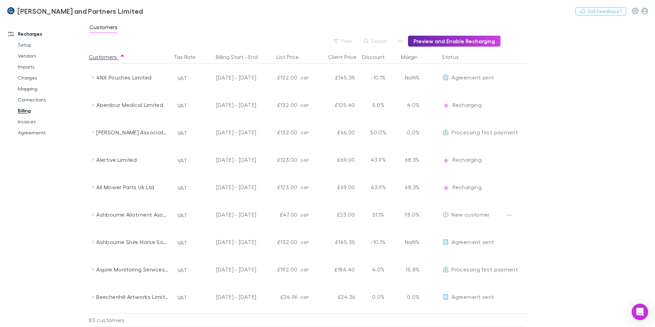
click at [390, 41] on button "Search" at bounding box center [376, 41] width 31 height 8
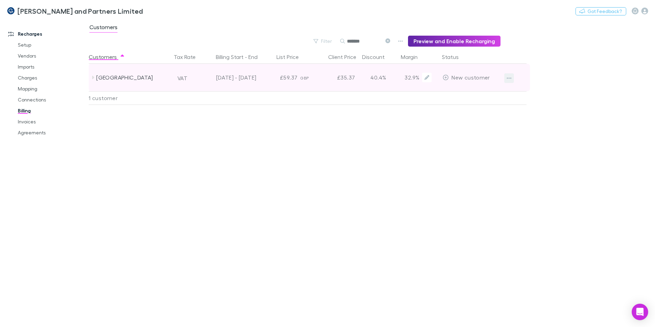
type input "*******"
click at [510, 81] on button "button" at bounding box center [510, 78] width 10 height 10
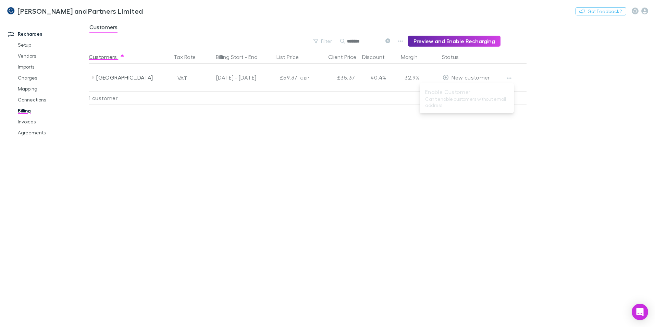
click at [26, 123] on div at bounding box center [327, 163] width 655 height 327
click at [26, 121] on link "Invoices" at bounding box center [52, 121] width 82 height 11
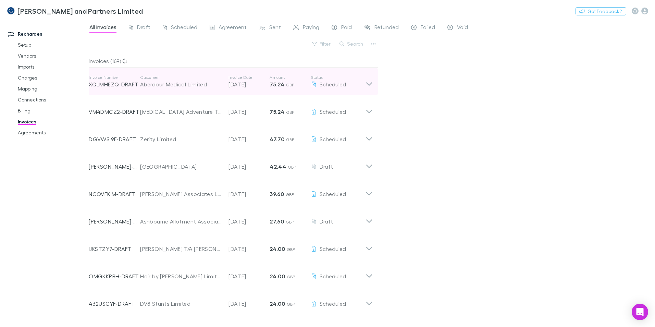
click at [369, 85] on icon at bounding box center [369, 82] width 7 height 14
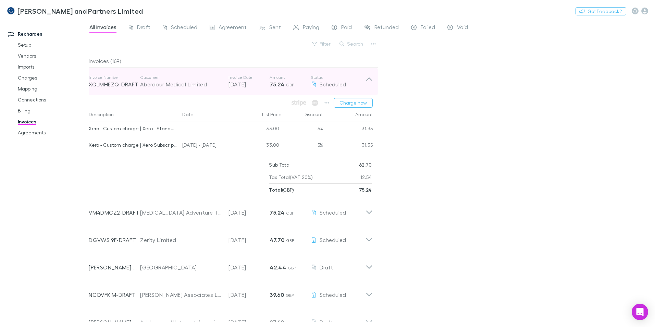
click at [369, 85] on icon at bounding box center [369, 82] width 7 height 14
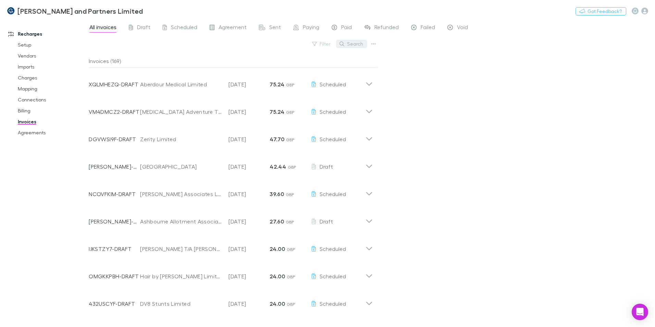
click at [353, 45] on button "Search" at bounding box center [351, 44] width 31 height 8
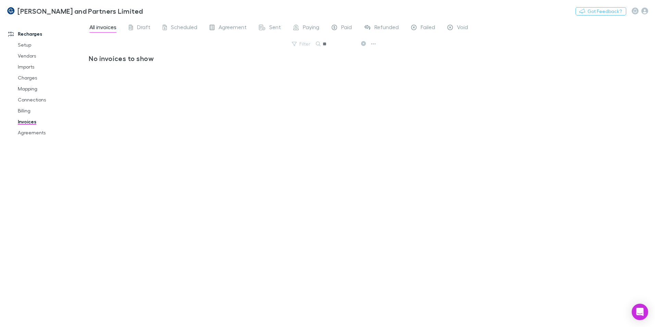
type input "*"
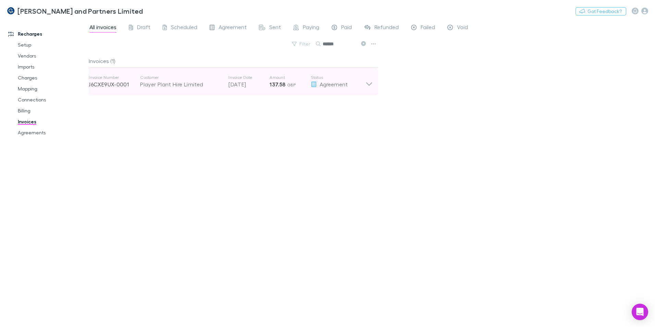
type input "******"
drag, startPoint x: 371, startPoint y: 83, endPoint x: 376, endPoint y: 85, distance: 5.4
click at [375, 84] on div "Invoice Number J6CXE9UX-0001 Customer Player Plant Hire Limited Invoice Date 31…" at bounding box center [230, 81] width 295 height 27
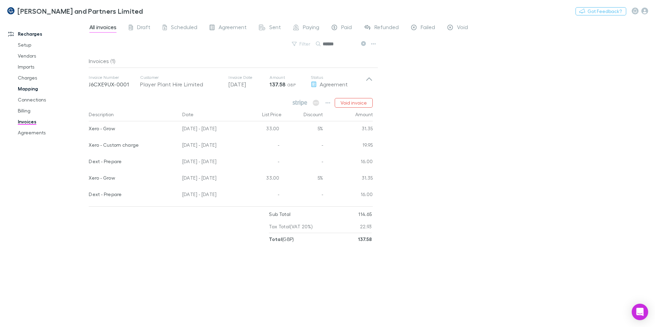
click at [26, 87] on link "Mapping" at bounding box center [52, 88] width 82 height 11
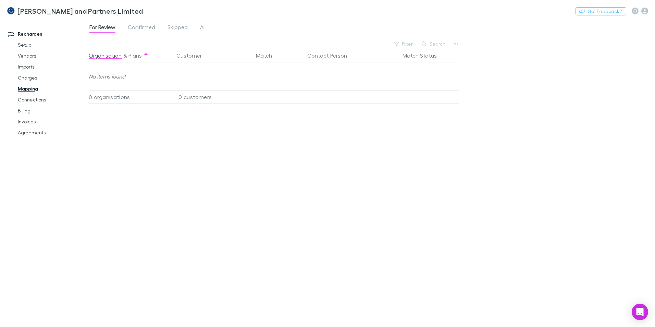
click at [197, 24] on div "For Review Confirmed Skipped All" at bounding box center [150, 28] width 123 height 11
click at [204, 27] on span "All" at bounding box center [202, 28] width 5 height 9
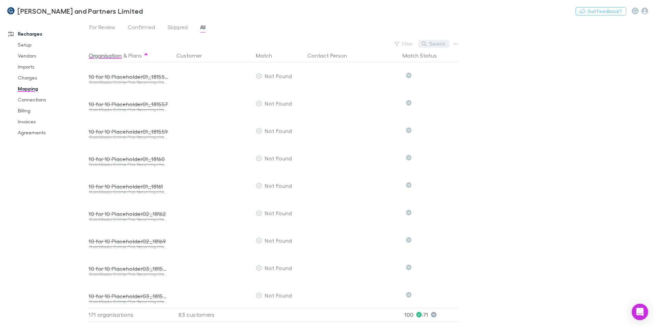
click at [438, 48] on button "Search" at bounding box center [434, 44] width 31 height 8
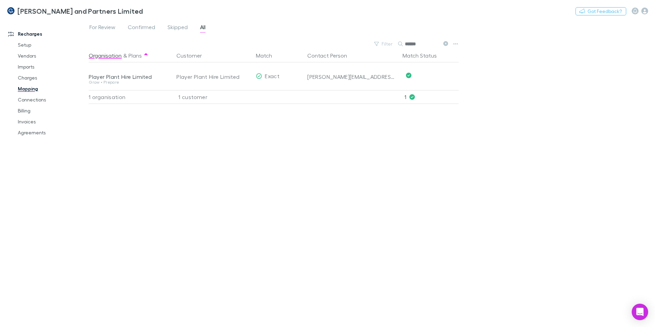
type input "******"
click at [34, 129] on link "Agreements" at bounding box center [52, 132] width 82 height 11
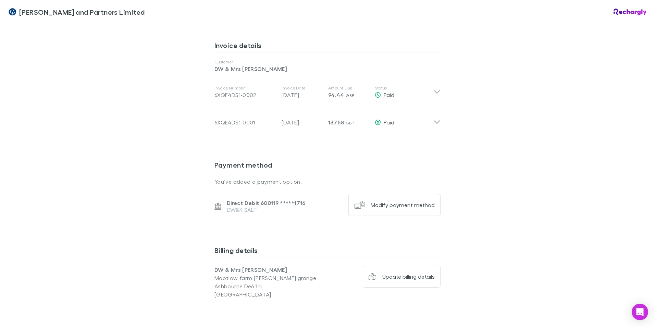
scroll to position [343, 0]
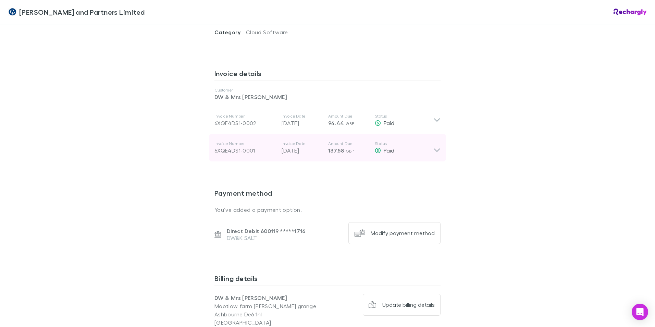
click at [434, 141] on icon at bounding box center [437, 148] width 7 height 14
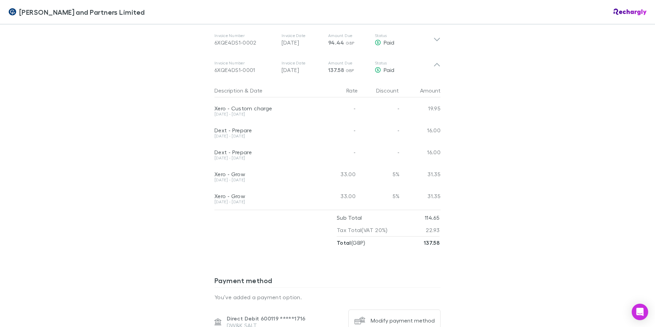
scroll to position [412, 0]
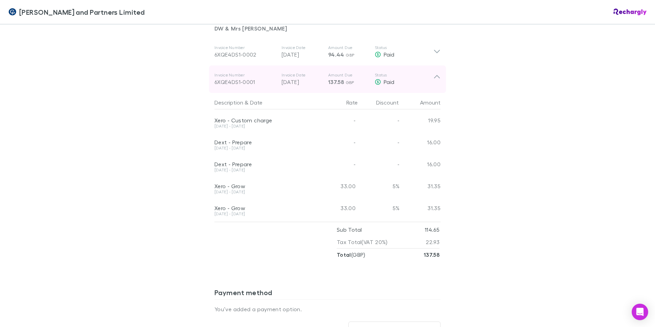
click at [438, 72] on icon at bounding box center [437, 79] width 7 height 14
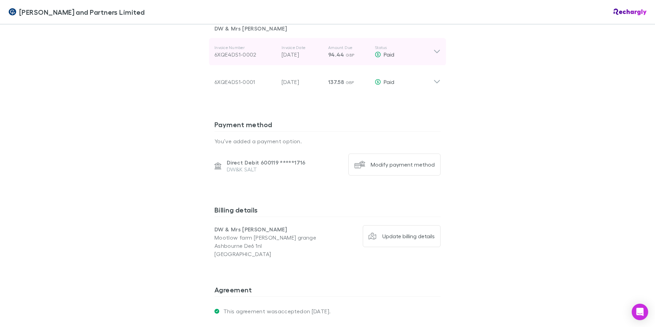
click at [435, 50] on icon at bounding box center [437, 51] width 6 height 3
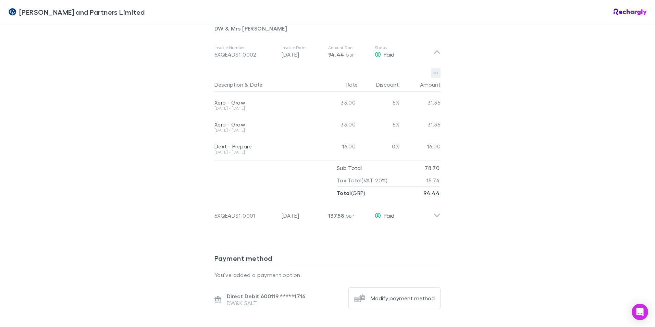
click at [435, 70] on icon "button" at bounding box center [436, 72] width 5 height 5
click at [544, 91] on div at bounding box center [327, 163] width 655 height 327
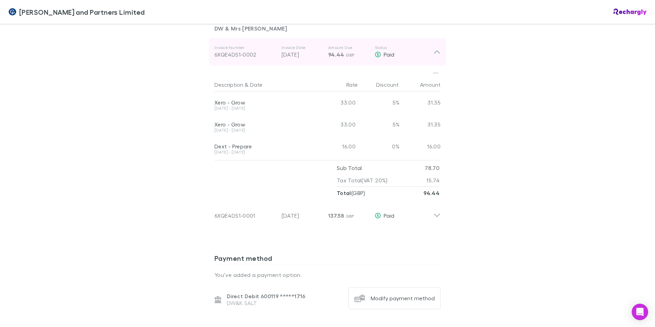
click at [435, 48] on icon at bounding box center [437, 52] width 7 height 8
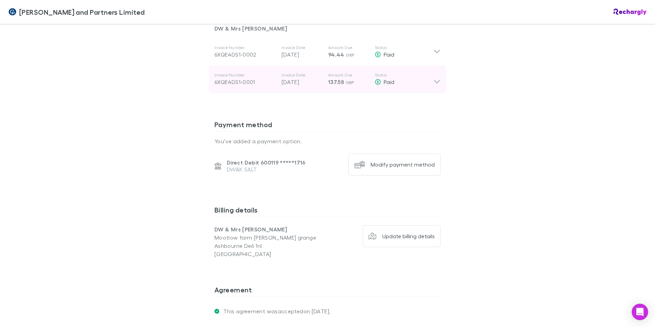
click at [436, 72] on icon at bounding box center [437, 79] width 7 height 14
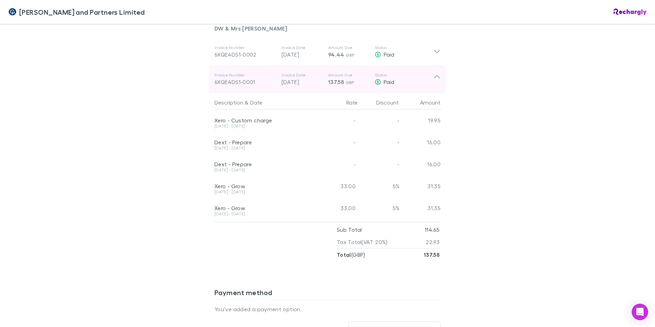
click at [436, 72] on icon at bounding box center [437, 79] width 7 height 14
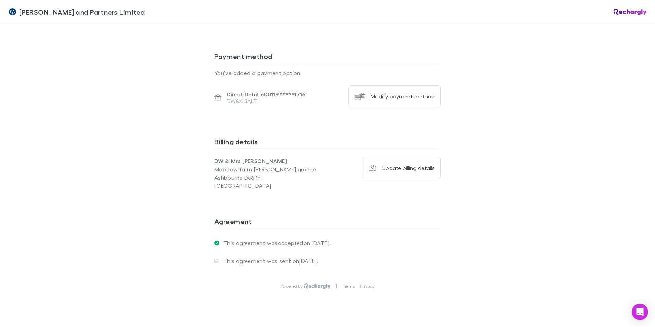
scroll to position [480, 0]
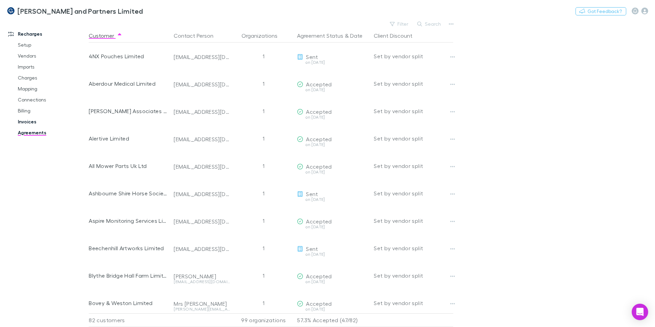
click at [24, 122] on link "Invoices" at bounding box center [52, 121] width 82 height 11
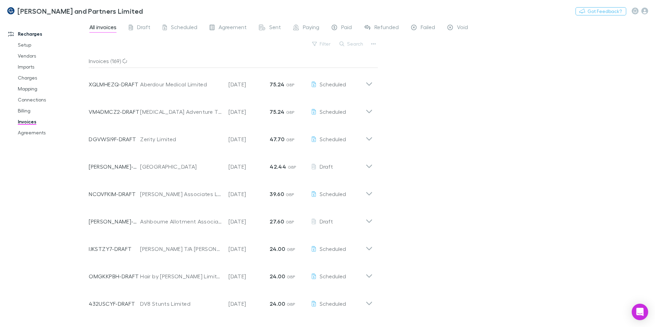
click at [356, 43] on button "Search" at bounding box center [351, 44] width 31 height 8
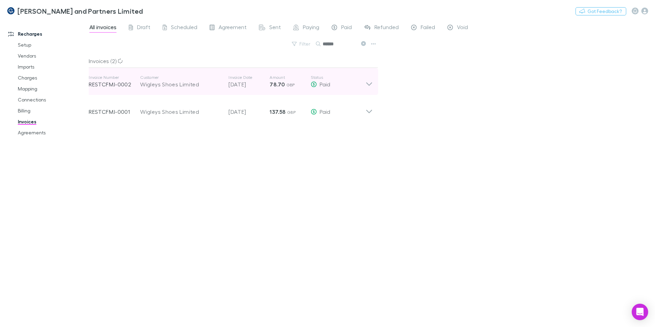
click at [373, 83] on div "Invoice Number RESTCFMJ-0002 Customer Wigleys Shoes Limited Invoice Date [DATE]…" at bounding box center [230, 81] width 295 height 27
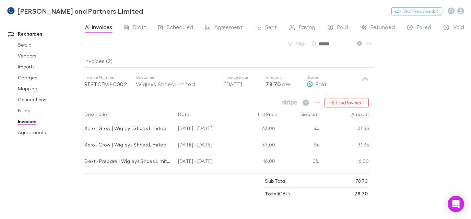
drag, startPoint x: 335, startPoint y: 47, endPoint x: 278, endPoint y: 44, distance: 57.0
click at [278, 44] on div "Filter Search ******" at bounding box center [229, 46] width 290 height 15
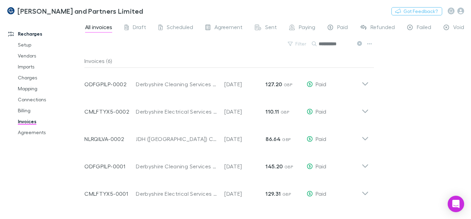
click at [342, 44] on input "**********" at bounding box center [335, 44] width 34 height 10
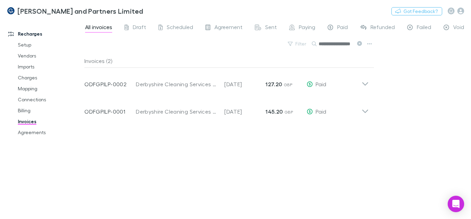
scroll to position [0, 7]
type input "**********"
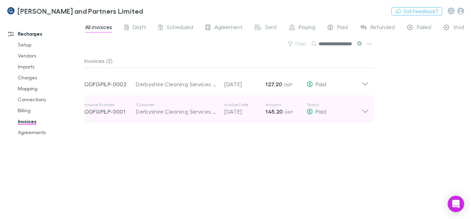
click at [365, 110] on icon at bounding box center [364, 109] width 7 height 14
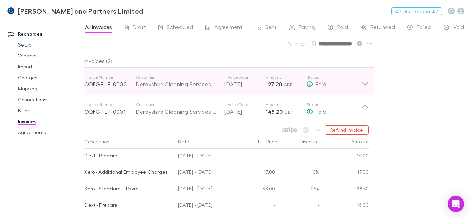
click at [363, 85] on icon at bounding box center [364, 82] width 7 height 14
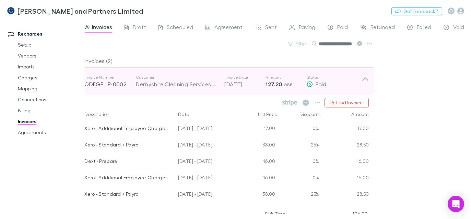
click at [369, 79] on div "Invoice Number ODFGPILP-0002 Customer Derbyshire Cleaning Services Limited Invo…" at bounding box center [226, 81] width 295 height 27
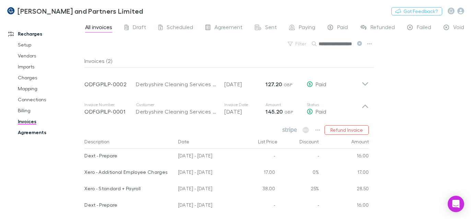
click at [34, 130] on link "Agreements" at bounding box center [49, 132] width 77 height 11
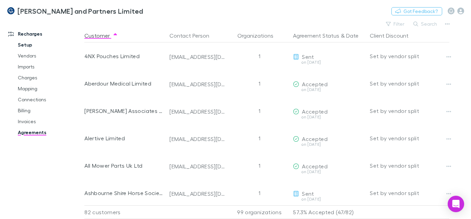
click at [29, 46] on link "Setup" at bounding box center [49, 44] width 77 height 11
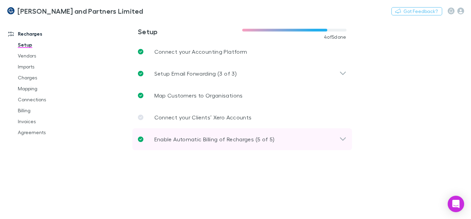
click at [196, 141] on p "Enable Automatic Billing of Recharges (5 of 5)" at bounding box center [214, 139] width 120 height 8
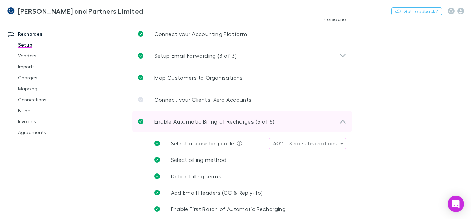
scroll to position [27, 0]
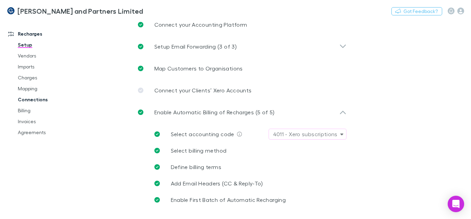
click at [33, 101] on link "Connections" at bounding box center [49, 99] width 77 height 11
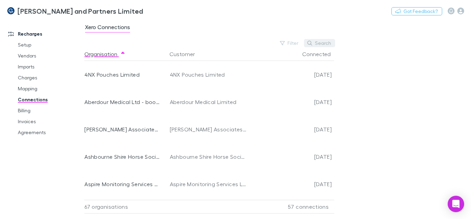
click at [320, 39] on button "Search" at bounding box center [319, 43] width 31 height 8
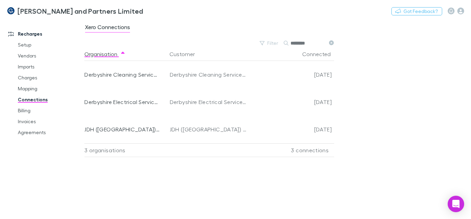
type input "********"
click at [27, 121] on link "Invoices" at bounding box center [49, 121] width 77 height 11
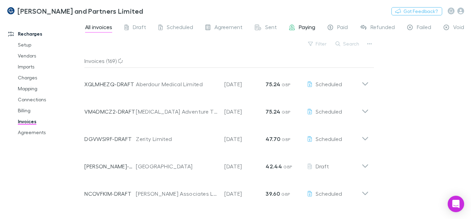
click at [303, 29] on span "Paying" at bounding box center [307, 28] width 16 height 9
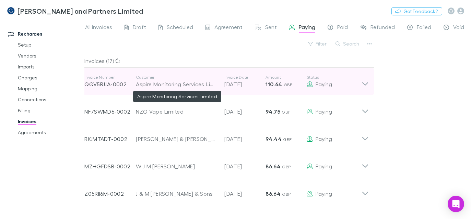
click at [205, 86] on div "Aspire Monitoring Services Limited" at bounding box center [177, 84] width 82 height 8
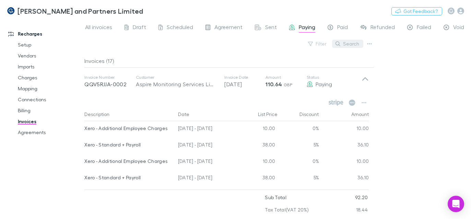
click at [346, 44] on button "Search" at bounding box center [347, 44] width 31 height 8
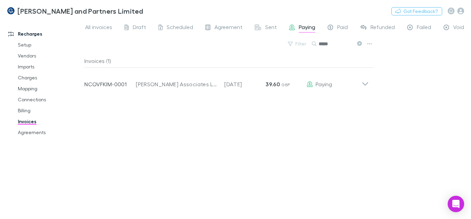
type input "*****"
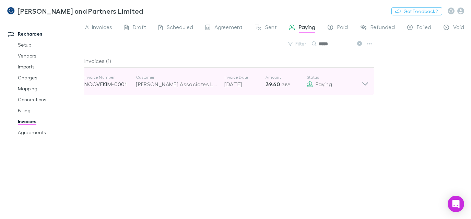
click at [360, 79] on p "Status" at bounding box center [333, 77] width 55 height 5
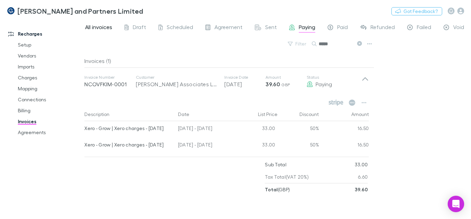
click at [104, 28] on span "All invoices" at bounding box center [98, 28] width 27 height 9
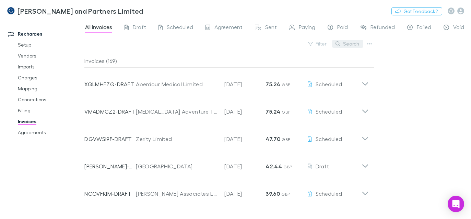
click at [353, 46] on button "Search" at bounding box center [347, 44] width 31 height 8
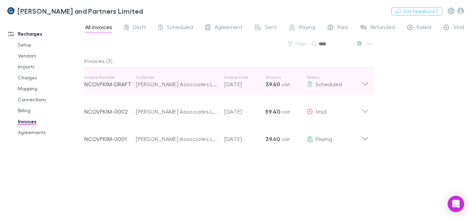
type input "****"
click at [366, 83] on icon at bounding box center [364, 82] width 7 height 14
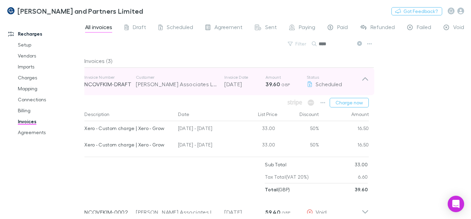
click at [366, 83] on icon at bounding box center [364, 82] width 7 height 14
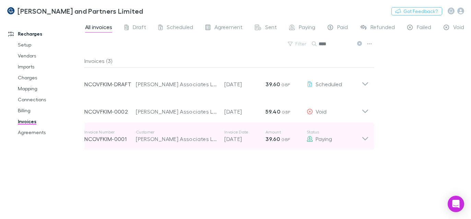
click at [367, 137] on icon at bounding box center [364, 137] width 7 height 14
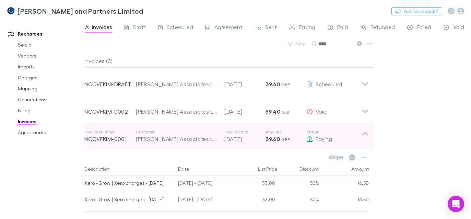
click at [366, 138] on icon at bounding box center [364, 137] width 7 height 14
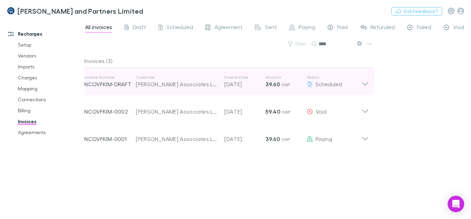
click at [369, 82] on div "Invoice Number NCOVFKIM-DRAFT Customer [PERSON_NAME] Associates Limited Invoice…" at bounding box center [226, 81] width 295 height 27
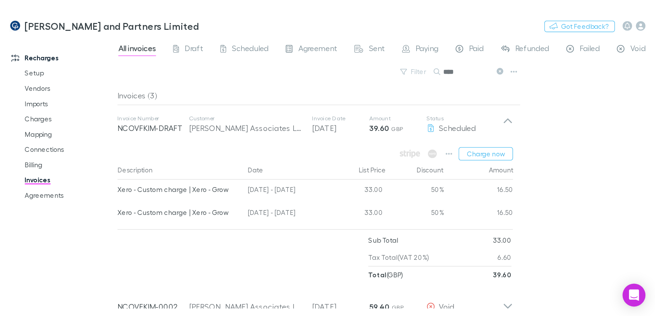
scroll to position [34, 0]
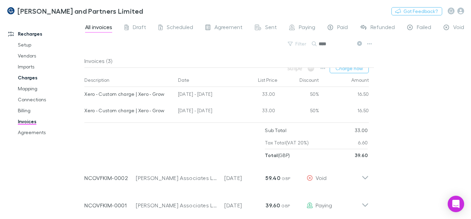
click at [34, 75] on link "Charges" at bounding box center [49, 77] width 77 height 11
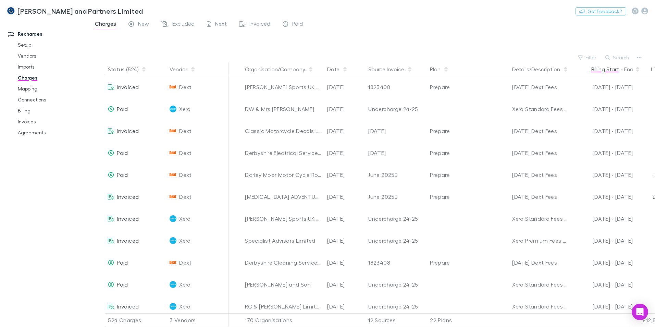
click at [605, 70] on button "Billing Start" at bounding box center [606, 69] width 28 height 14
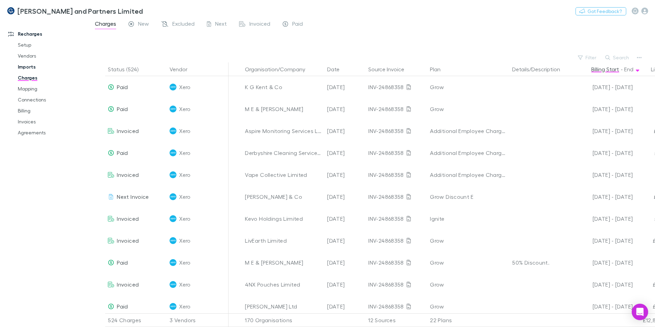
click at [36, 69] on link "Imports" at bounding box center [52, 66] width 82 height 11
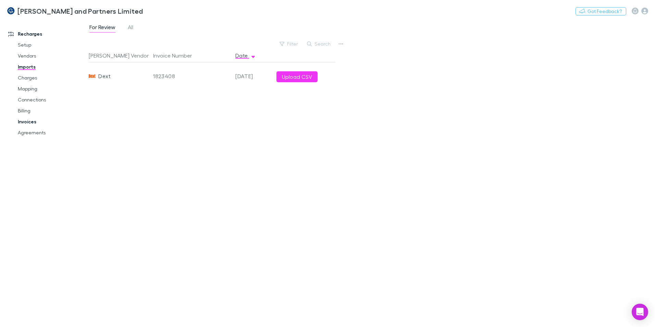
click at [34, 121] on link "Invoices" at bounding box center [52, 121] width 82 height 11
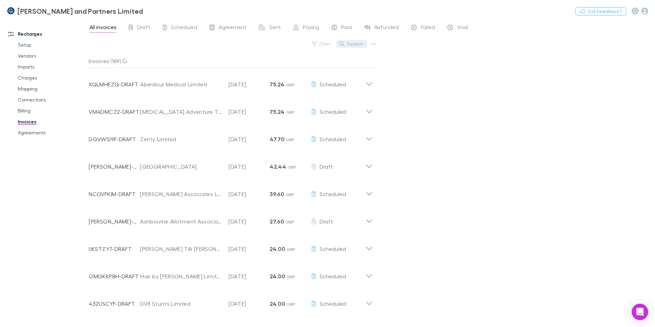
click at [358, 45] on button "Search" at bounding box center [351, 44] width 31 height 8
click at [341, 46] on input "text" at bounding box center [340, 44] width 34 height 10
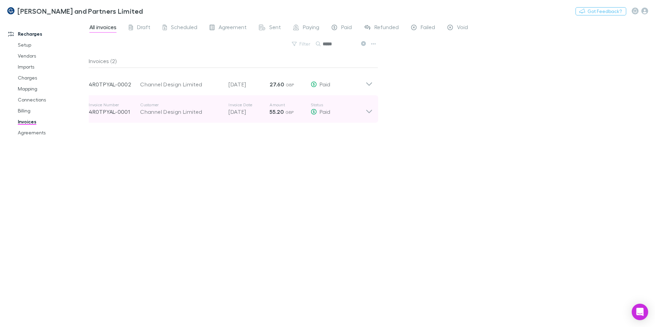
type input "*****"
click at [372, 113] on icon at bounding box center [369, 109] width 7 height 14
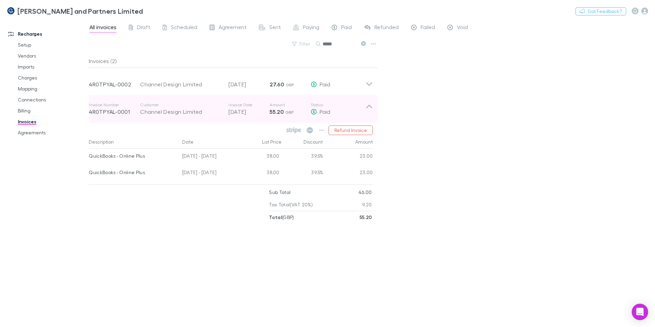
click at [371, 108] on icon at bounding box center [369, 109] width 7 height 14
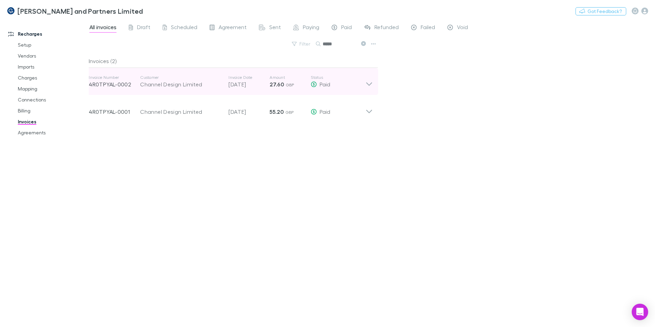
click at [374, 80] on div "Invoice Number 4R0TPYAL-0002 Customer Channel Design Limited Invoice Date [DATE…" at bounding box center [230, 81] width 295 height 27
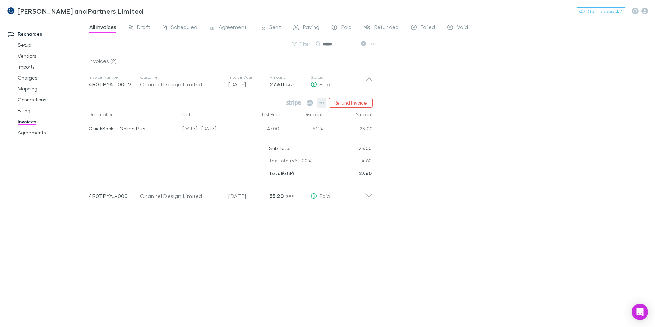
click at [319, 102] on button "button" at bounding box center [322, 103] width 10 height 10
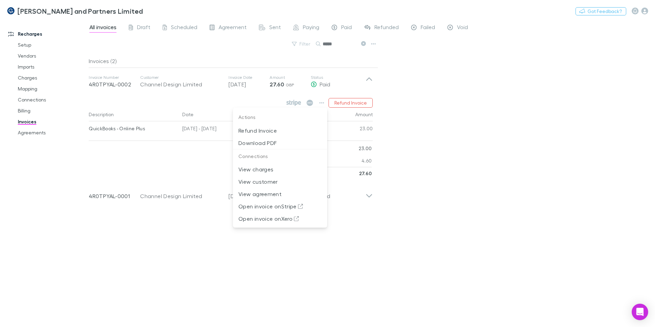
click at [475, 157] on div at bounding box center [327, 163] width 655 height 327
